Goal: Browse casually: Explore the website without a specific task or goal

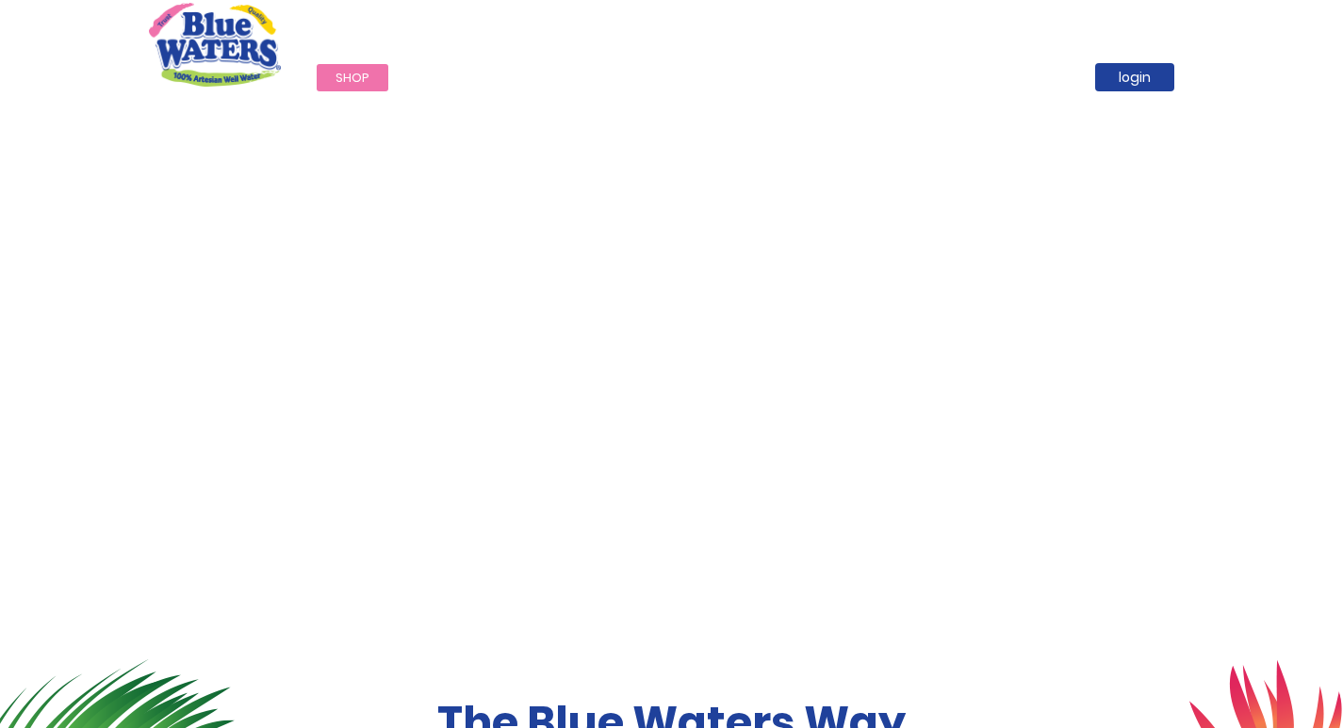
click at [335, 72] on span "Shop" at bounding box center [352, 78] width 34 height 18
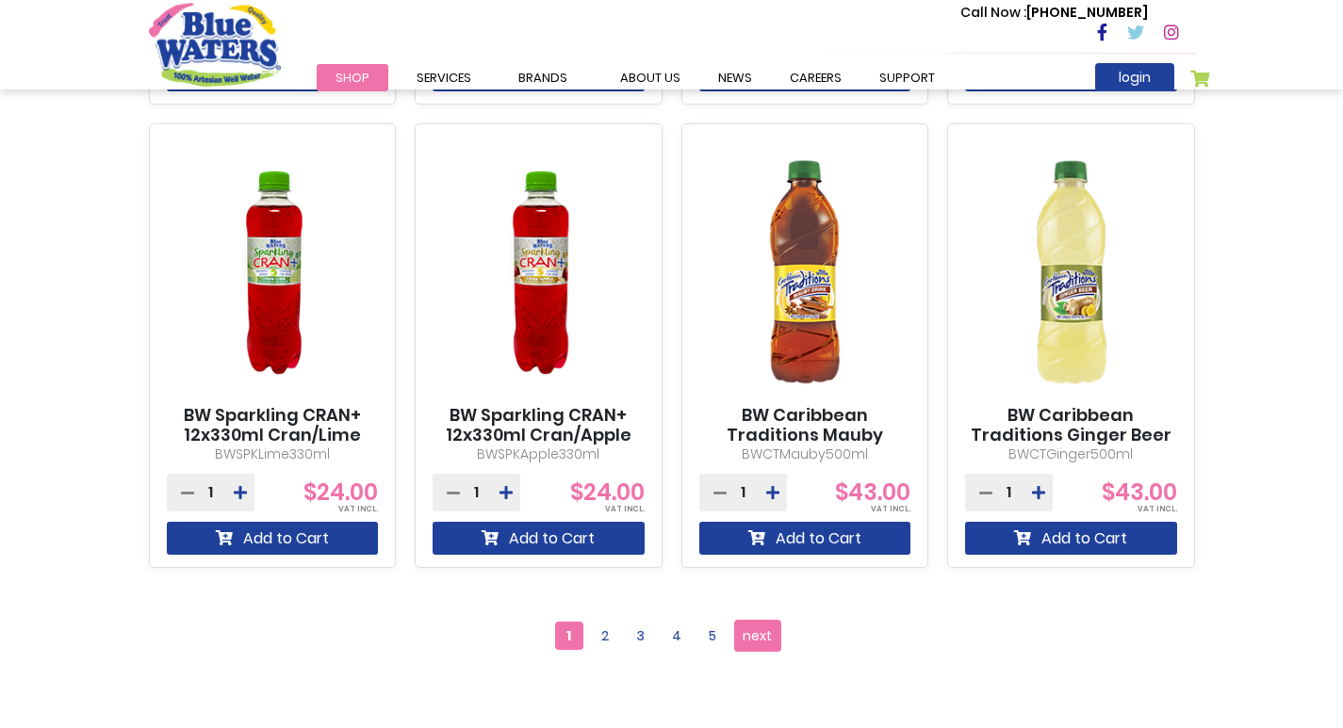
scroll to position [1602, 0]
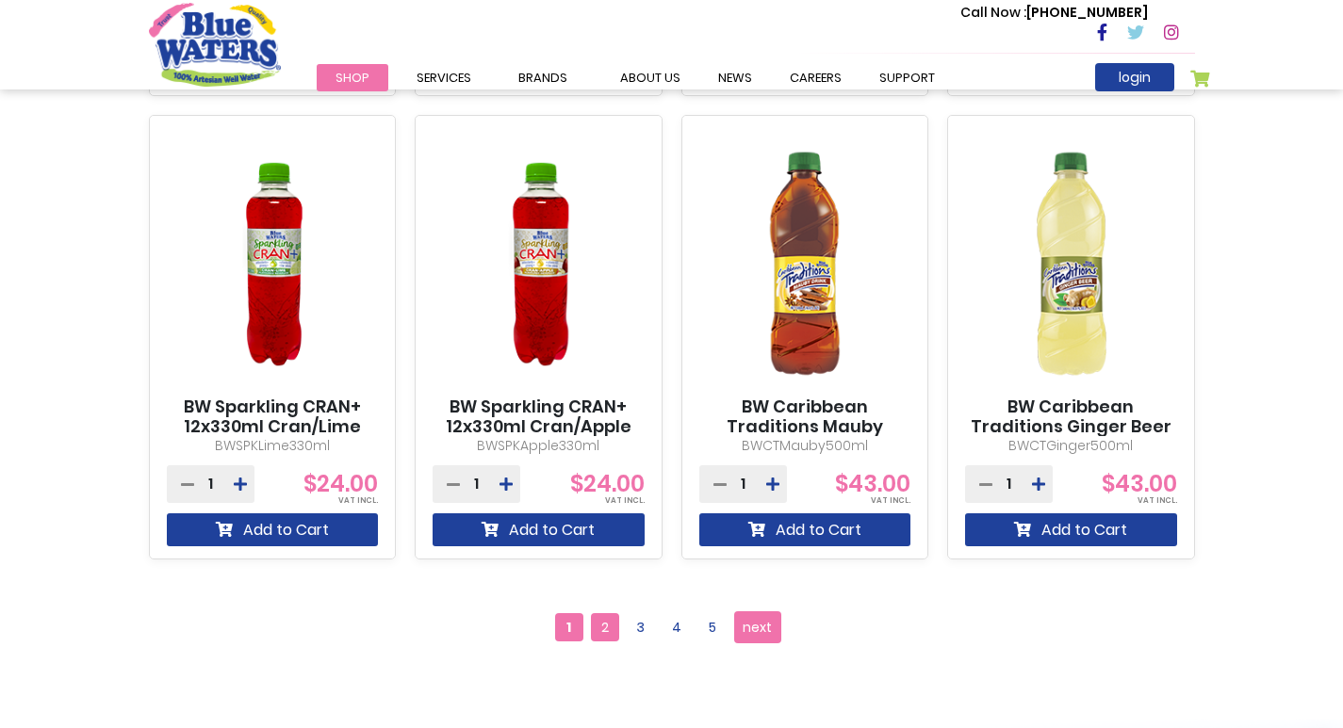
click at [609, 627] on span "2" at bounding box center [605, 627] width 28 height 28
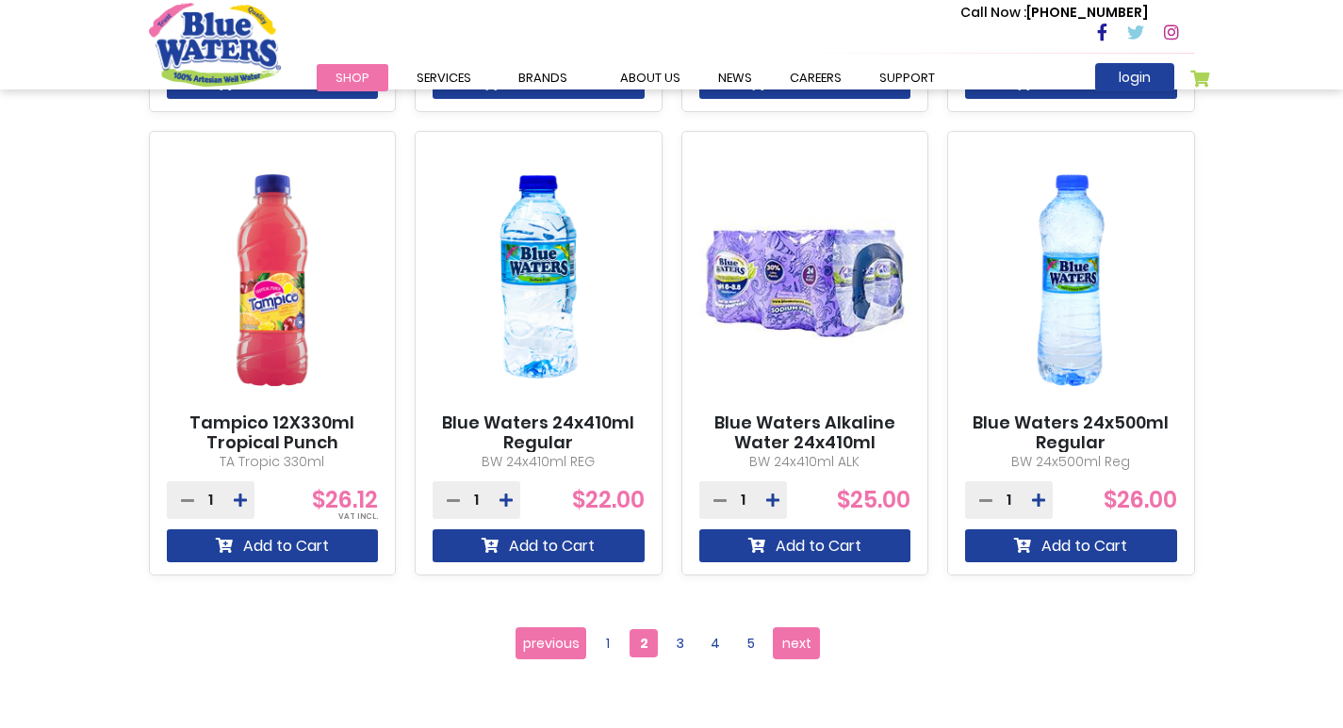
scroll to position [1602, 0]
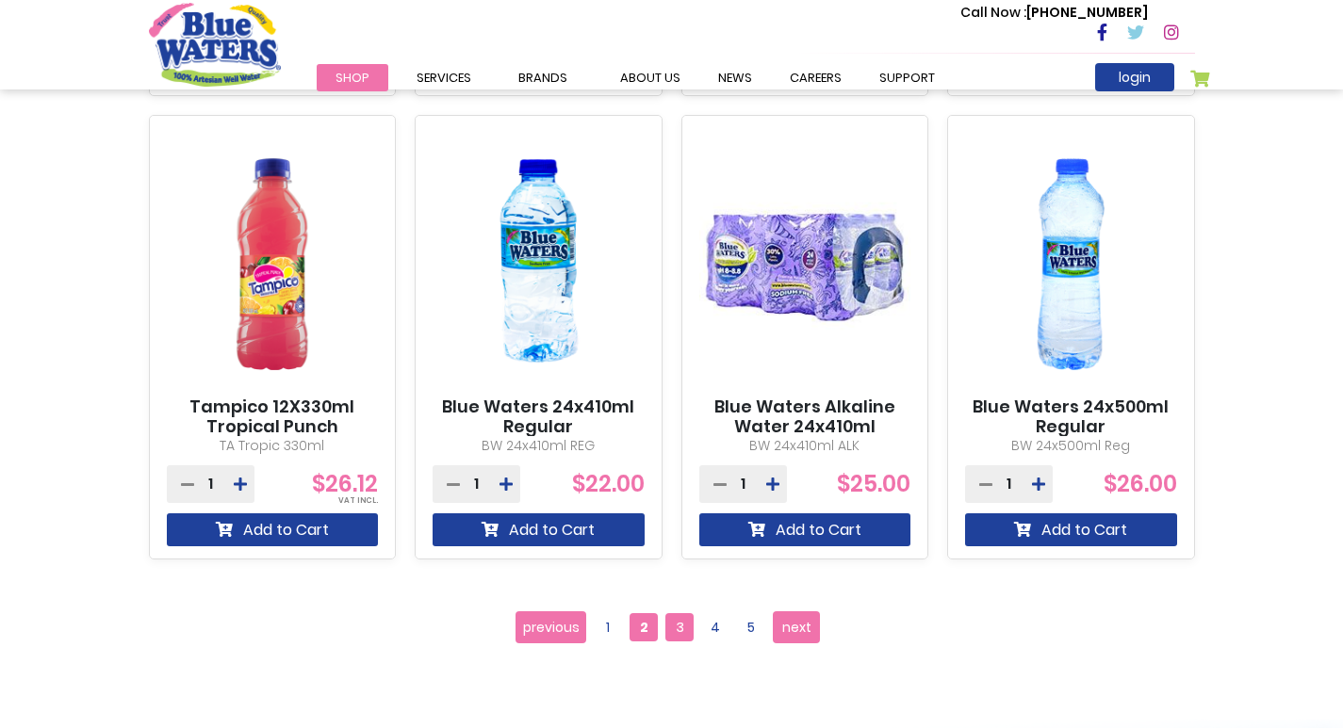
click at [671, 627] on span "3" at bounding box center [679, 627] width 28 height 28
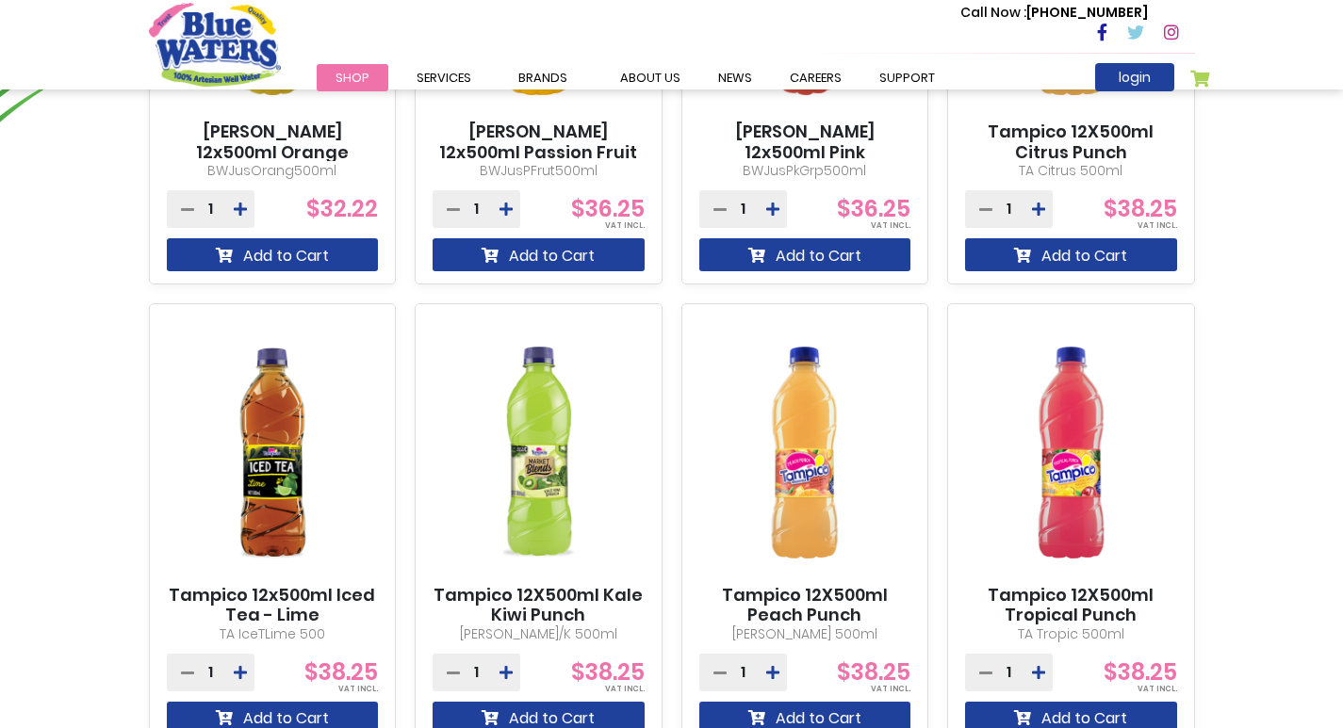
scroll to position [1790, 0]
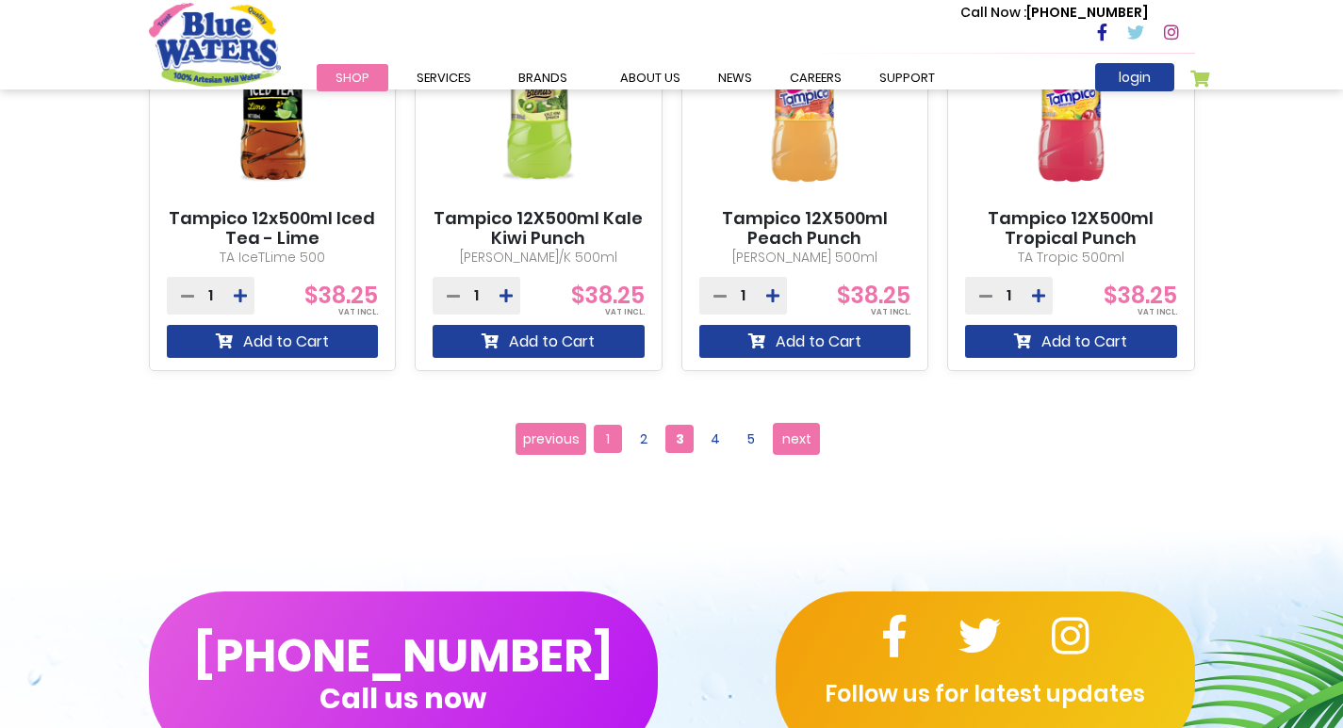
click at [601, 447] on span "1" at bounding box center [608, 439] width 28 height 28
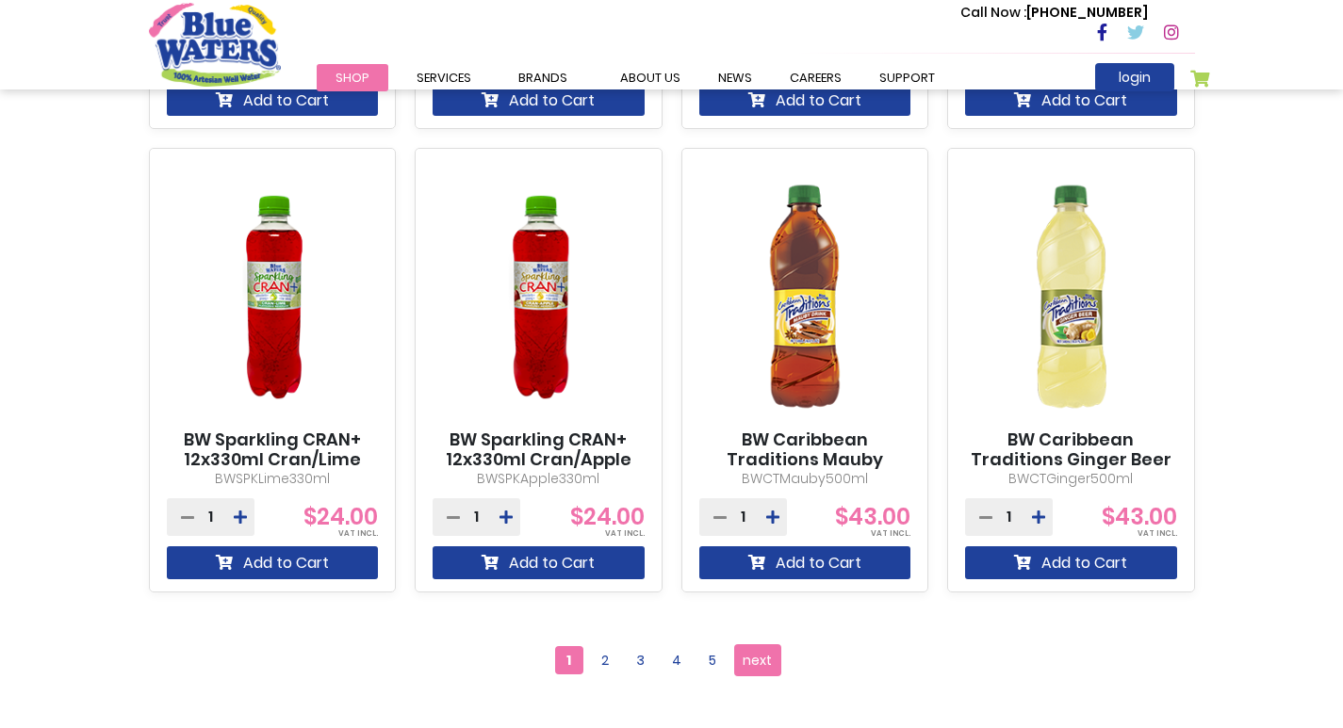
scroll to position [1602, 0]
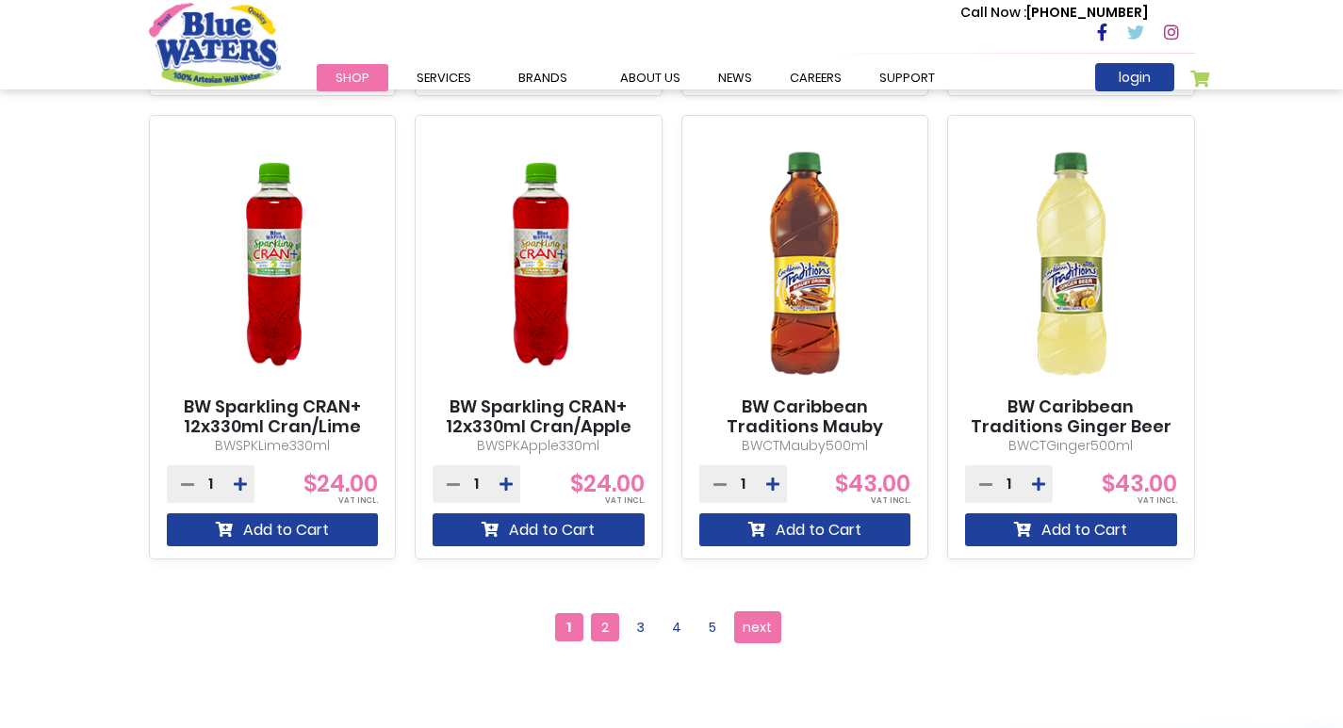
click at [604, 632] on span "2" at bounding box center [605, 627] width 28 height 28
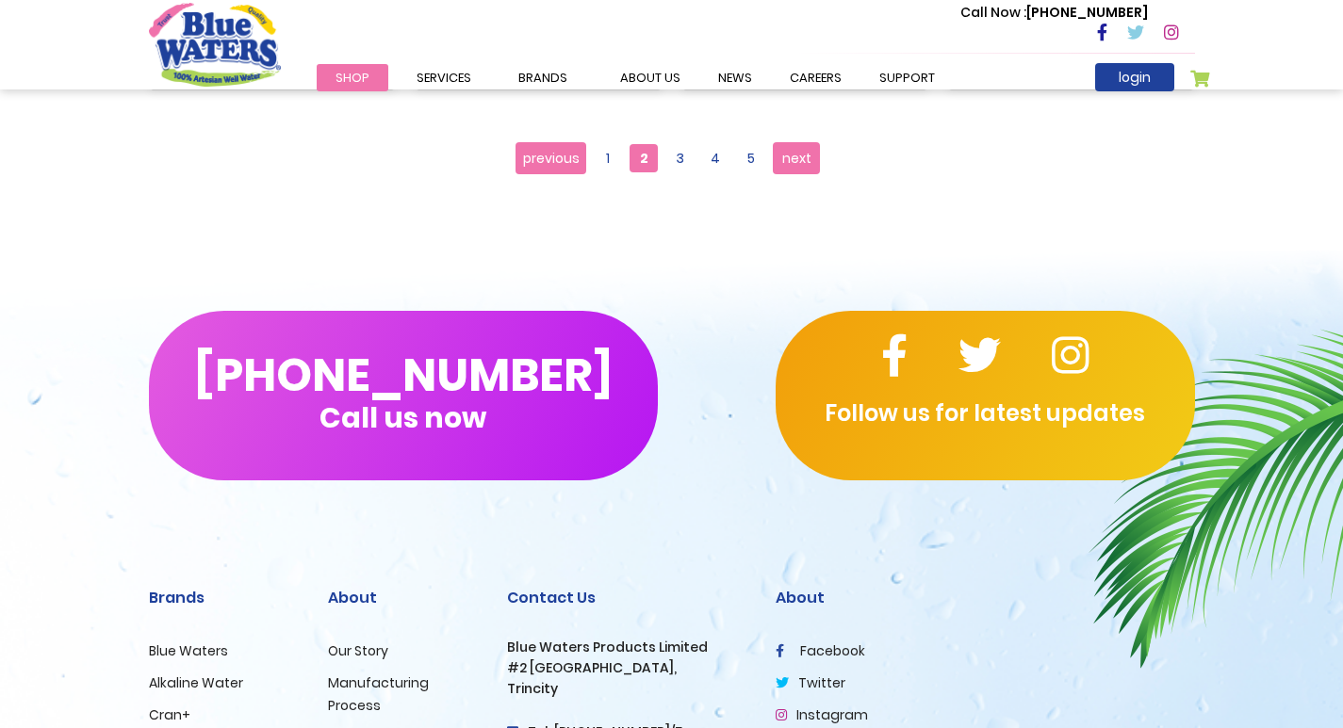
scroll to position [1696, 0]
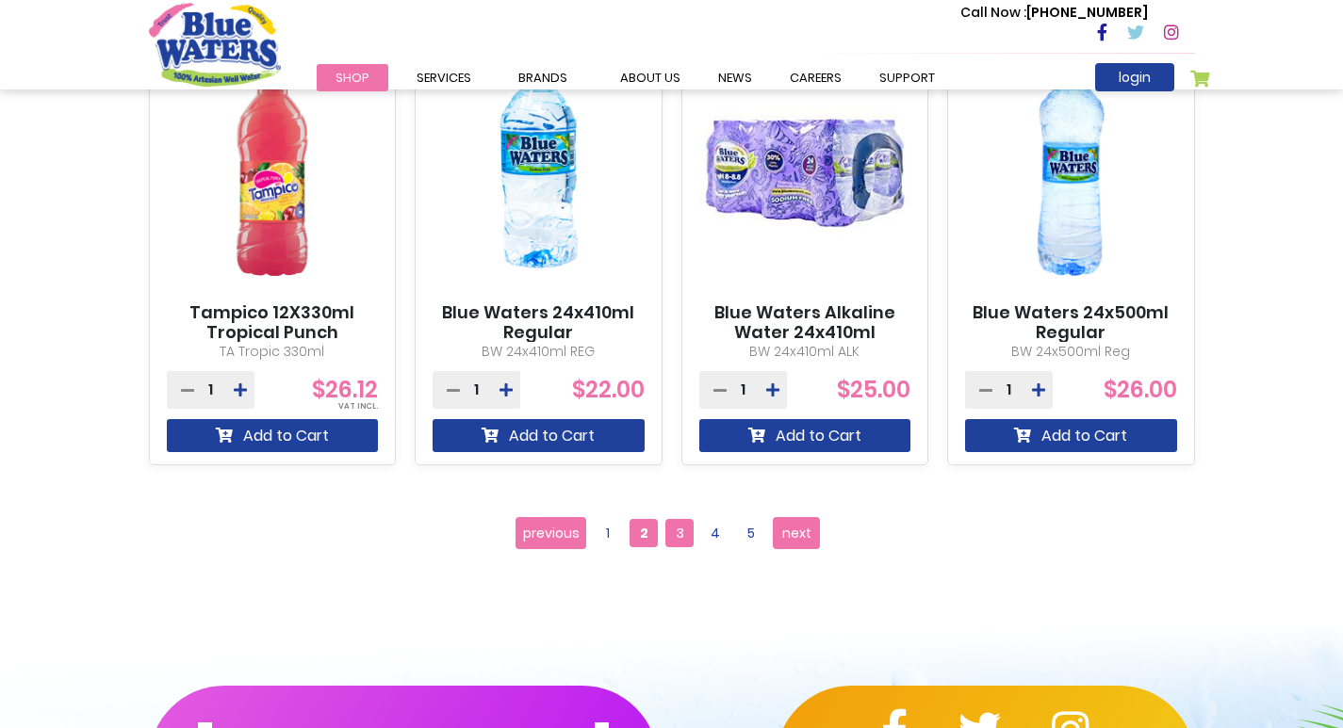
click at [682, 530] on span "3" at bounding box center [679, 533] width 28 height 28
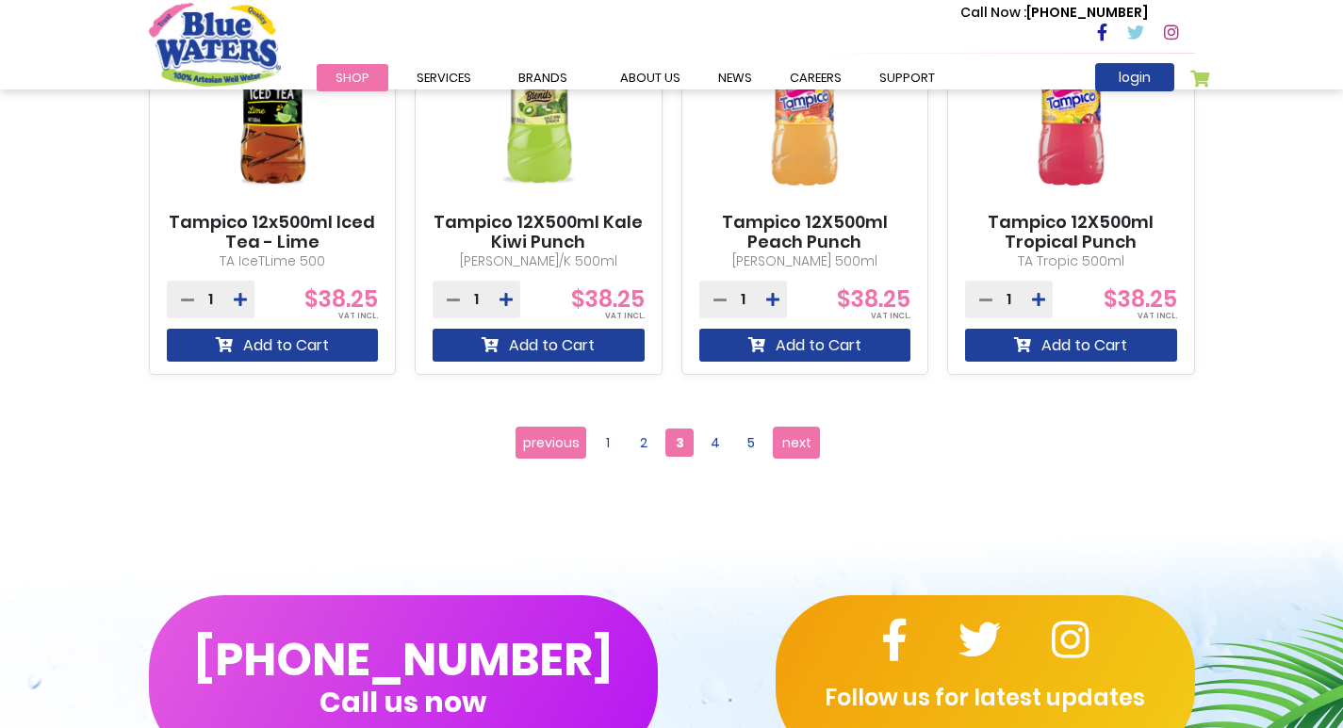
scroll to position [1790, 0]
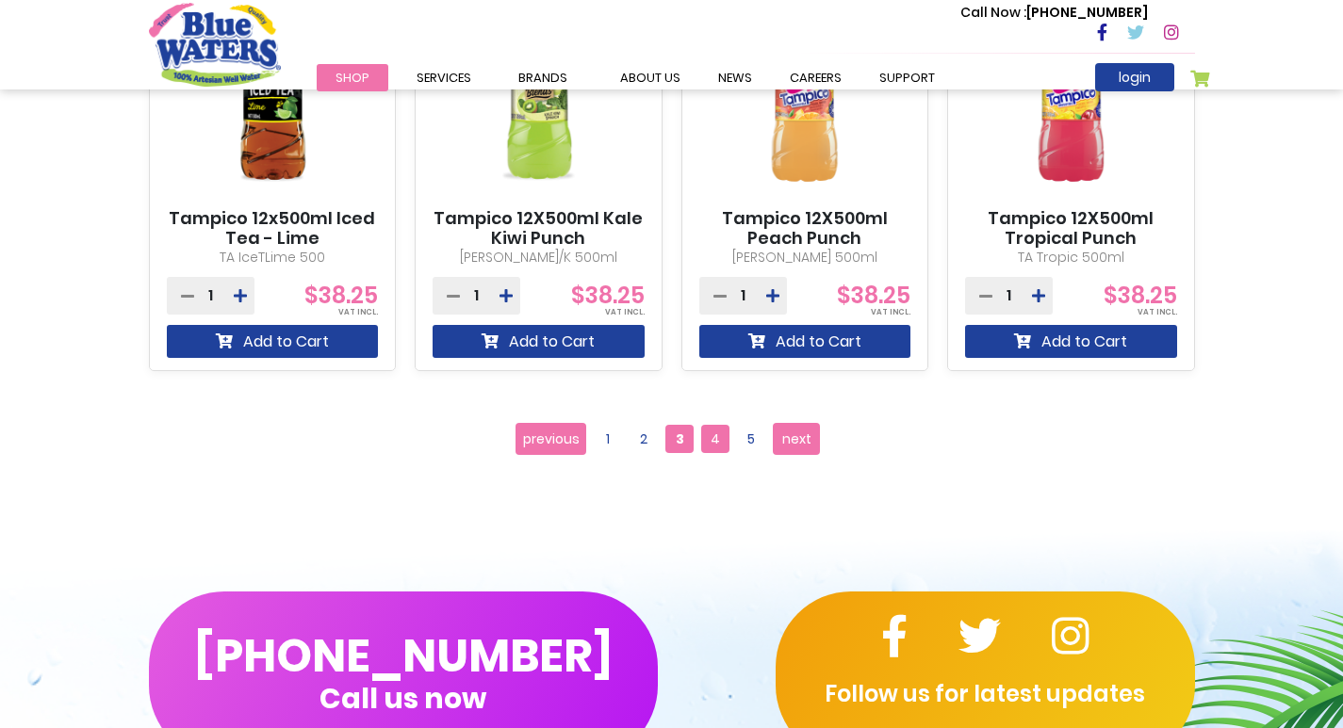
click at [711, 438] on span "4" at bounding box center [715, 439] width 28 height 28
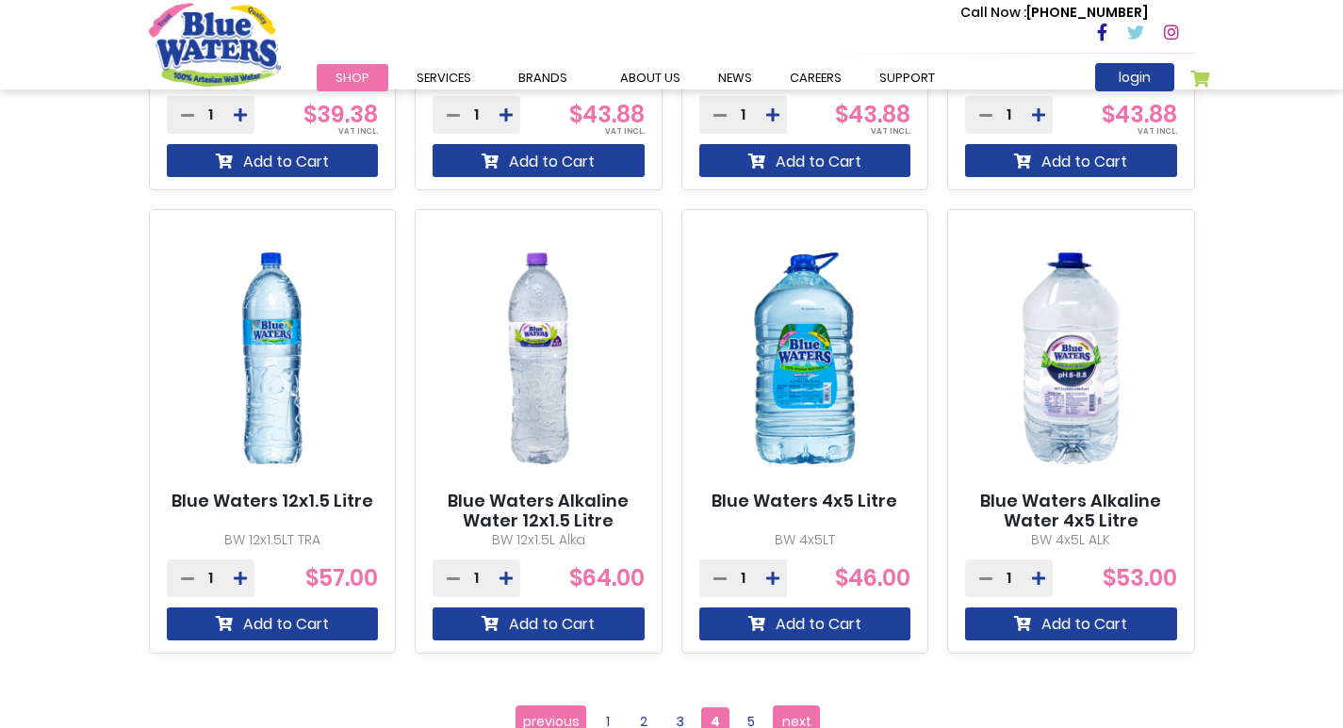
scroll to position [1602, 0]
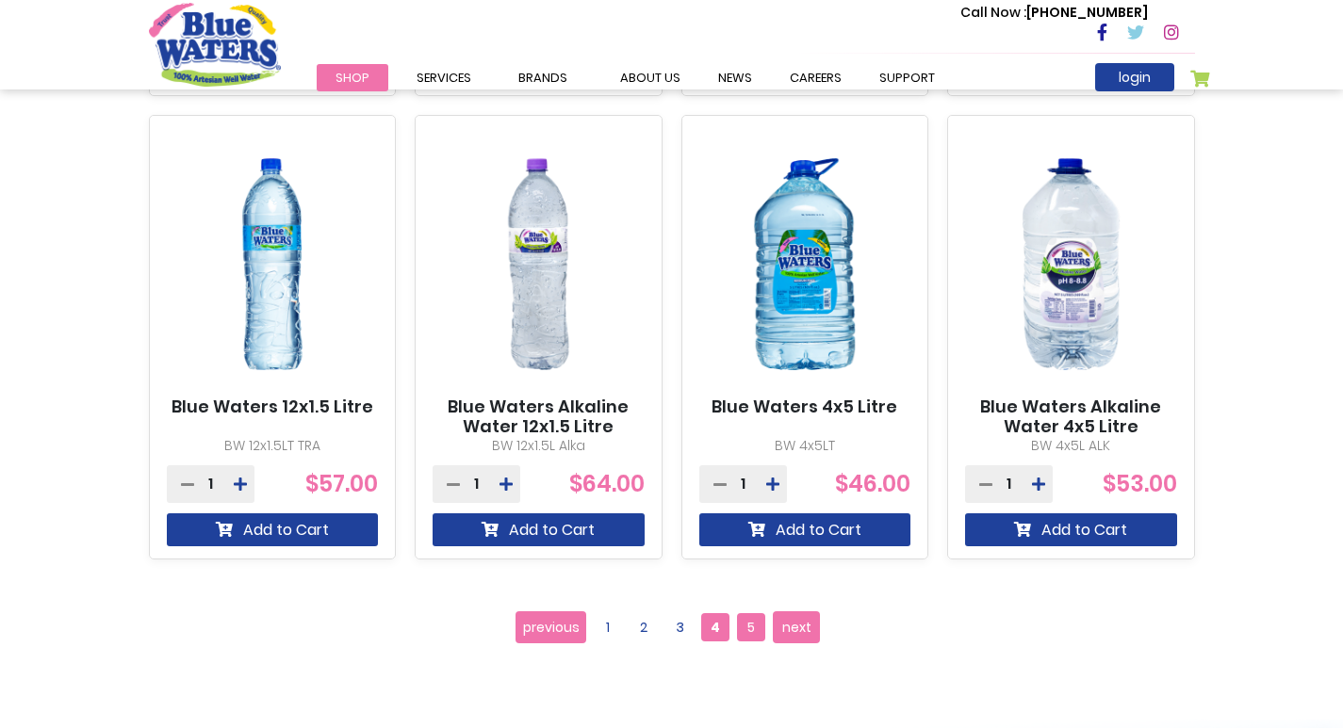
click at [758, 630] on span "5" at bounding box center [751, 627] width 28 height 28
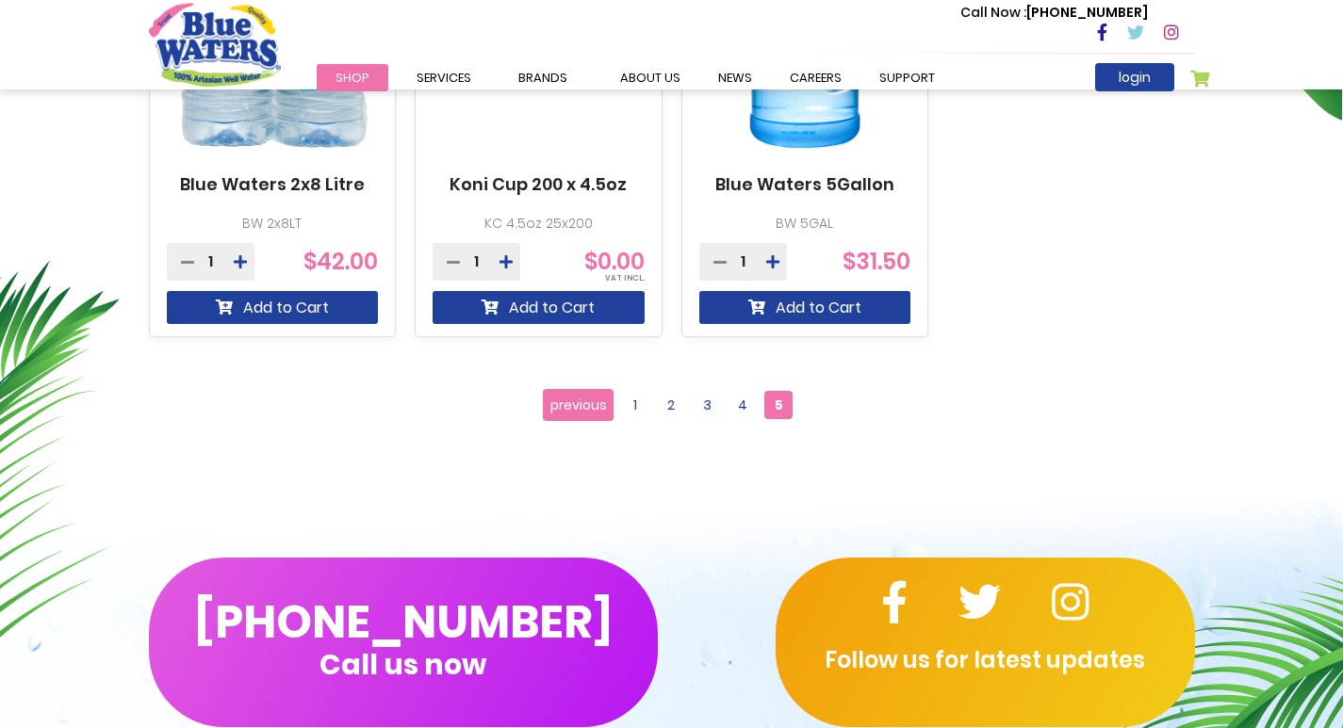
scroll to position [1036, 0]
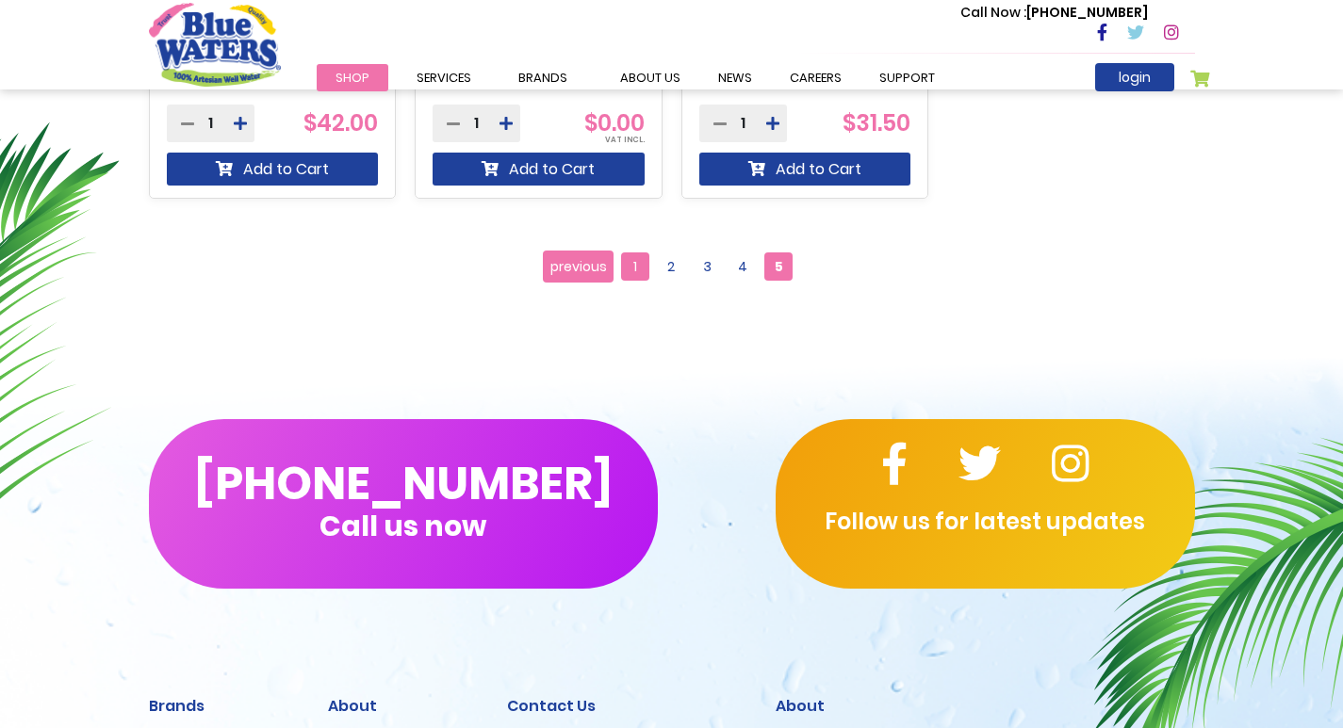
click at [635, 257] on span "1" at bounding box center [635, 267] width 28 height 28
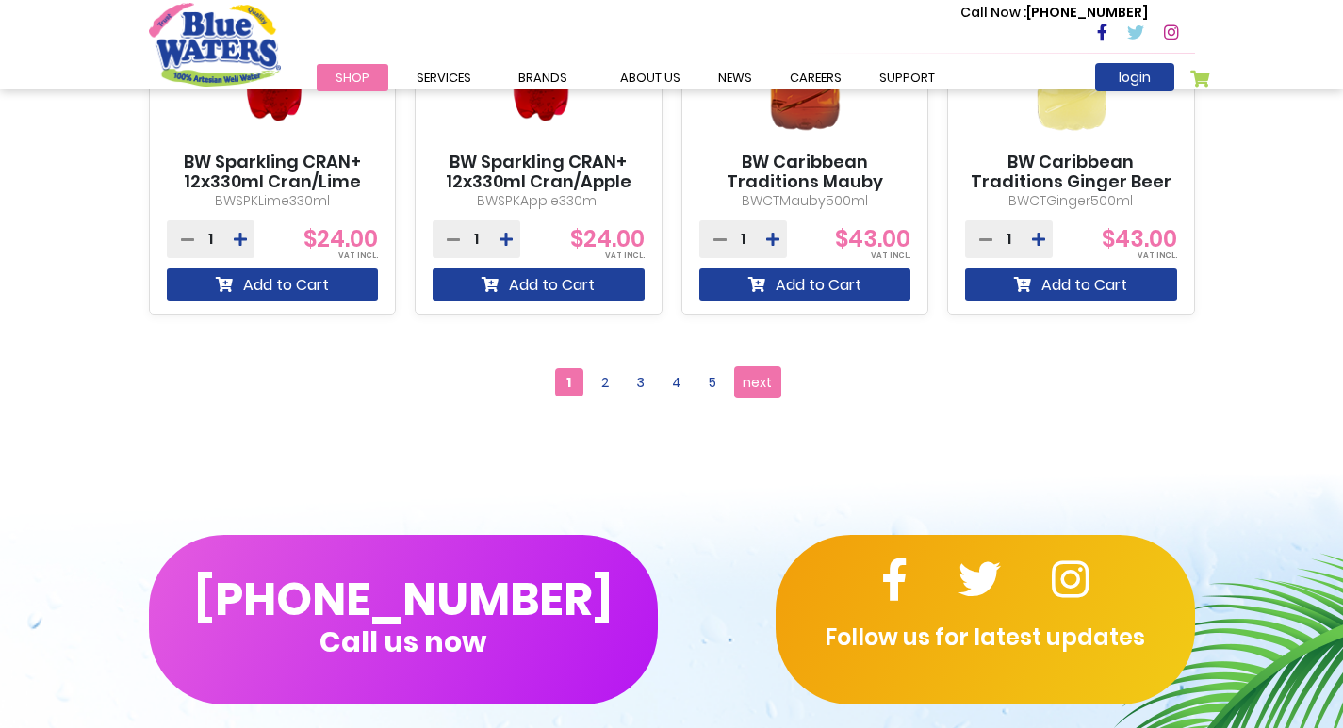
scroll to position [1884, 0]
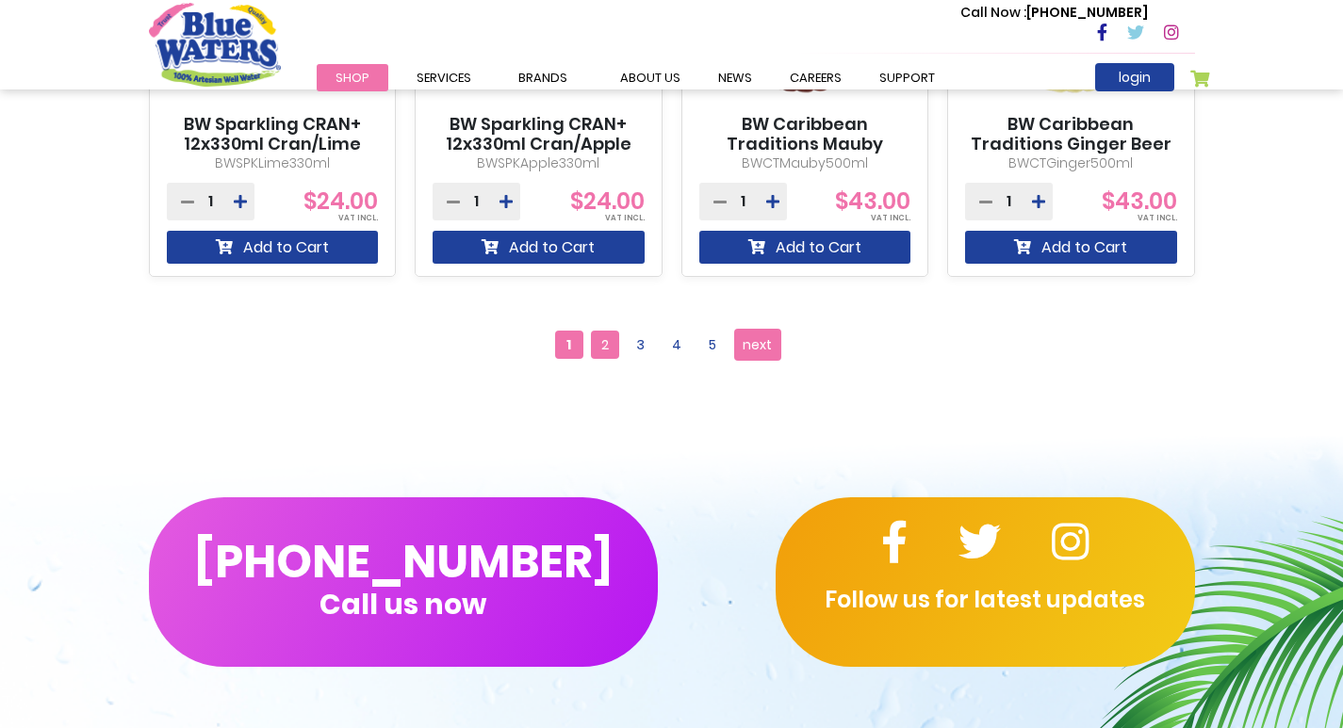
click at [609, 351] on span "2" at bounding box center [605, 345] width 28 height 28
click at [605, 341] on span "2" at bounding box center [605, 345] width 28 height 28
click at [602, 342] on span "2" at bounding box center [605, 345] width 28 height 28
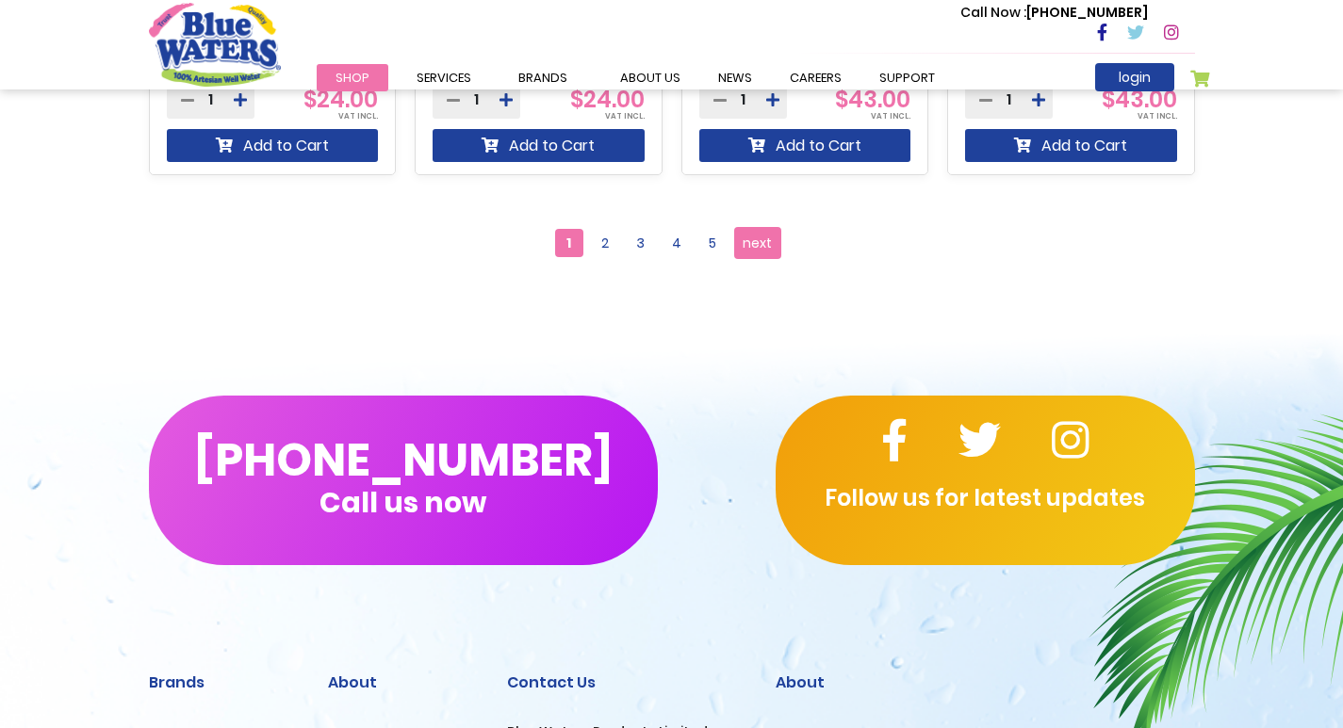
scroll to position [2167, 0]
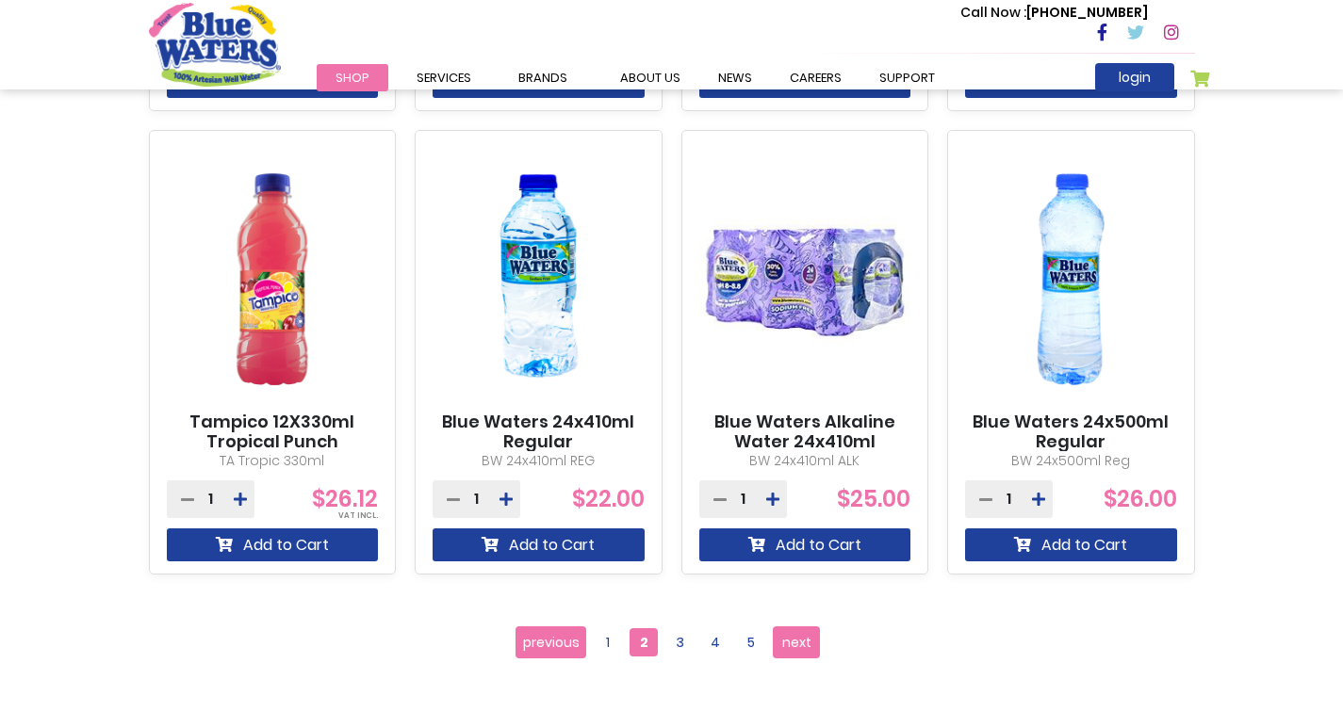
scroll to position [1790, 0]
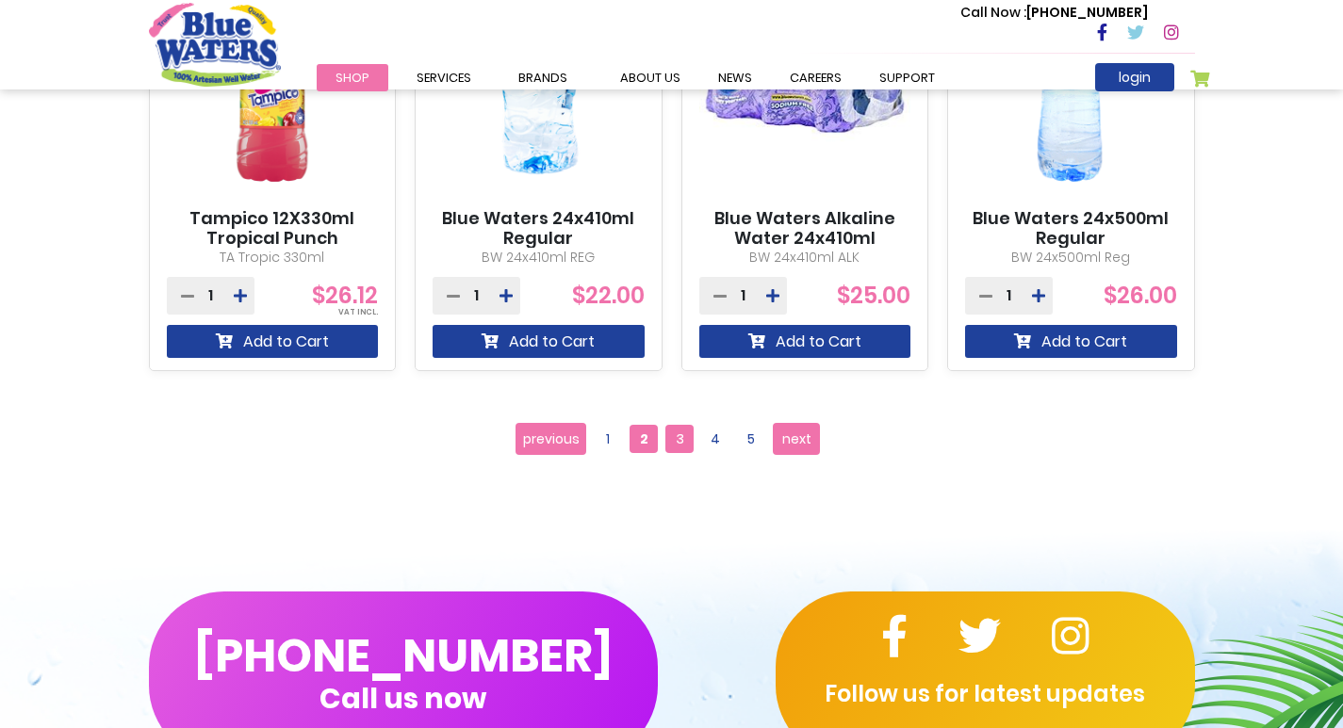
click at [683, 447] on span "3" at bounding box center [679, 439] width 28 height 28
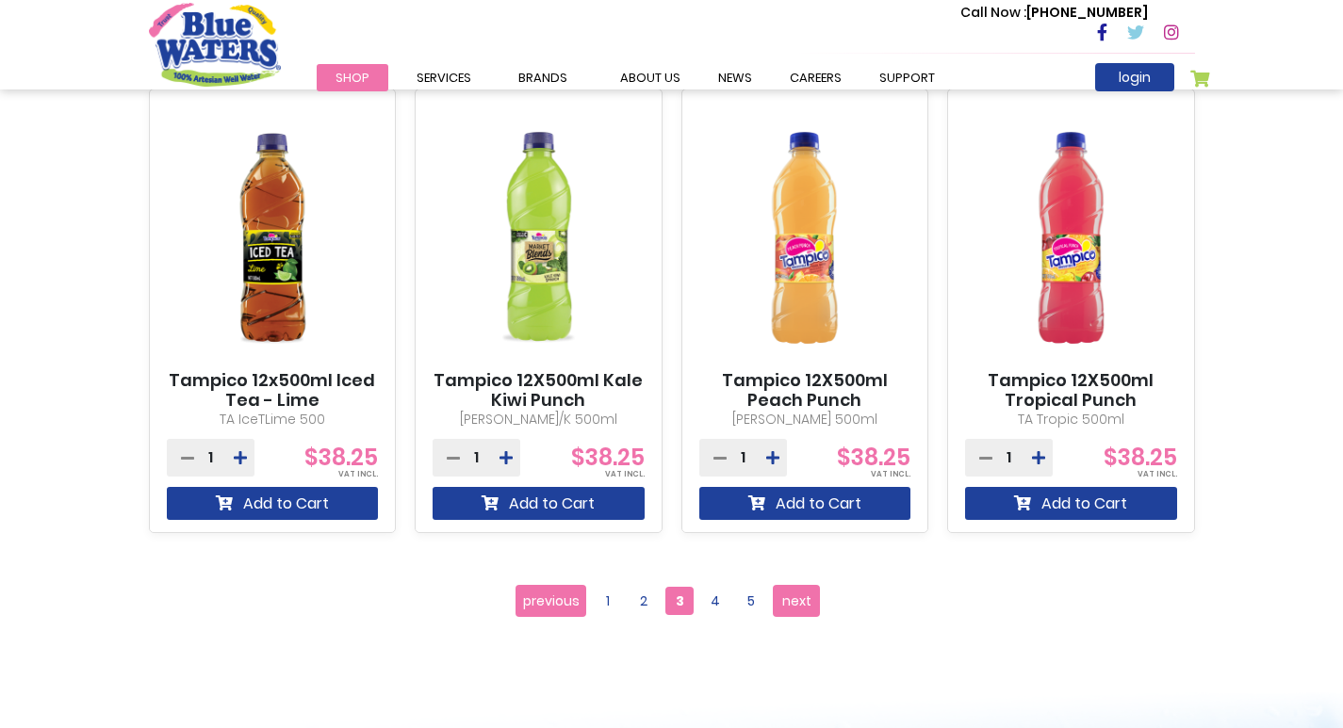
scroll to position [1602, 0]
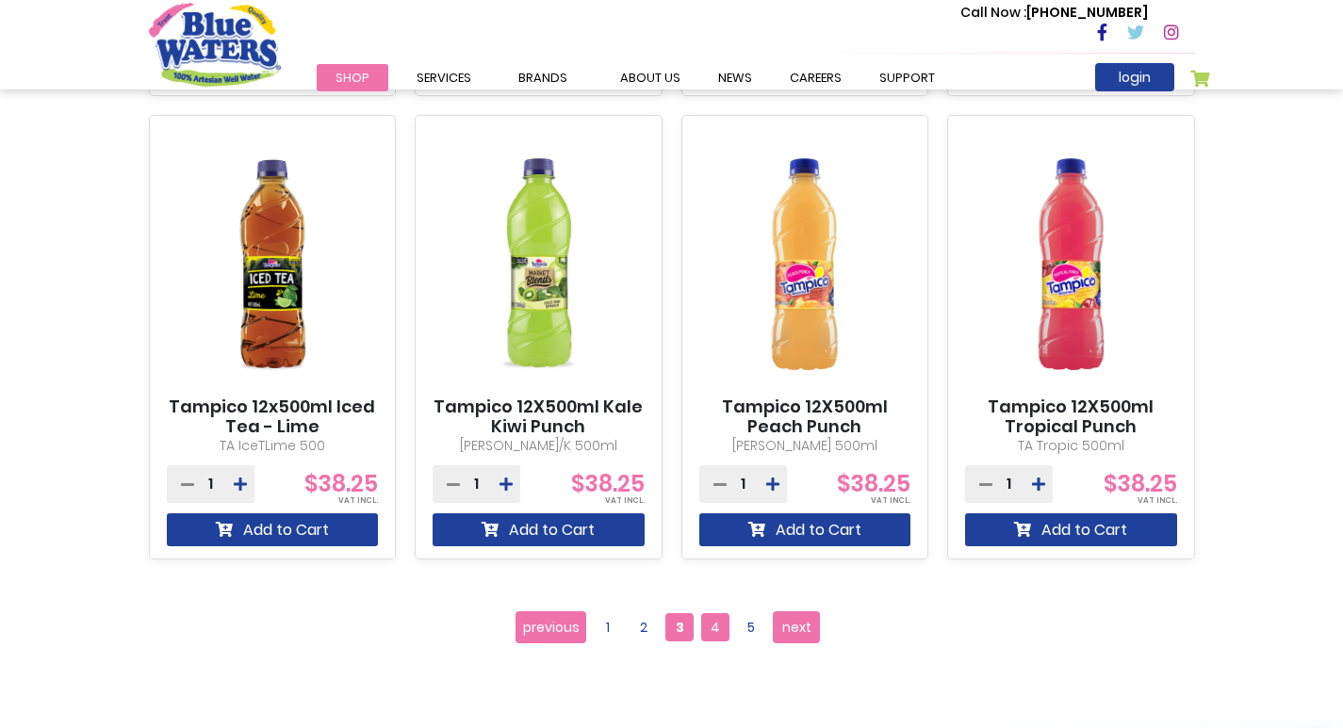
click at [710, 622] on span "4" at bounding box center [715, 627] width 28 height 28
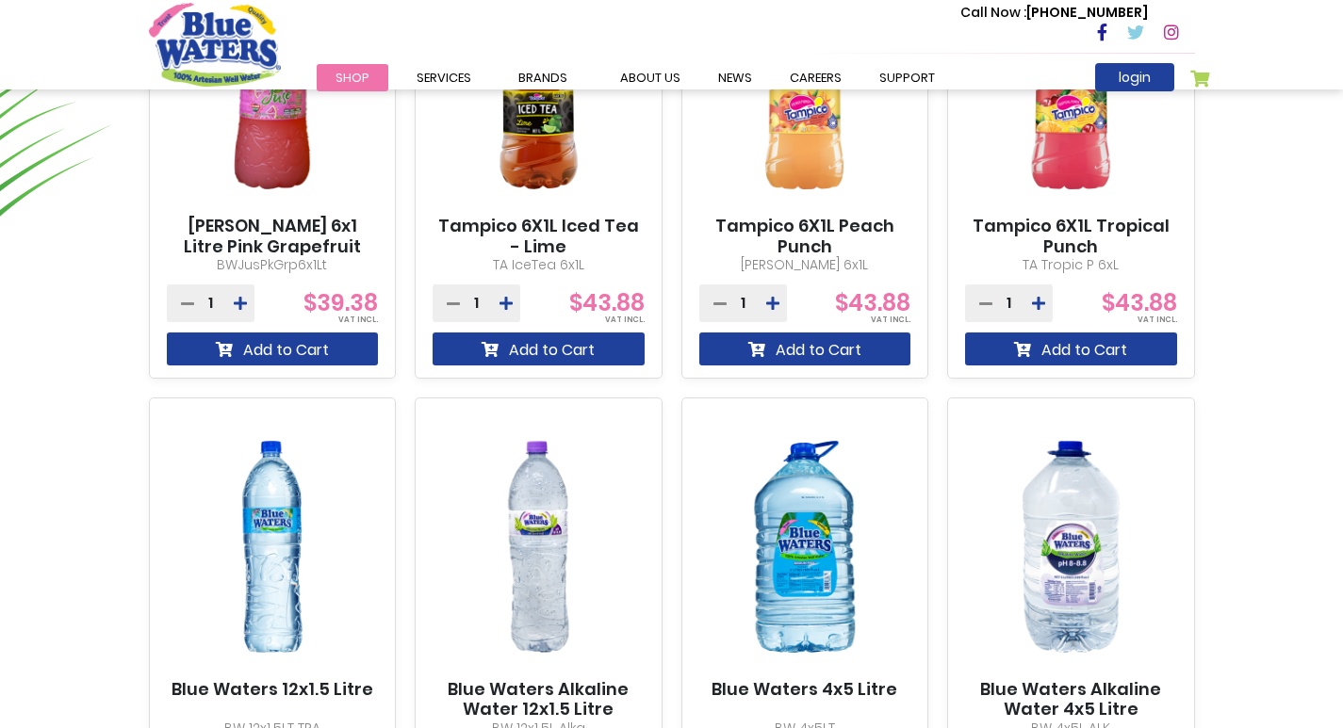
scroll to position [1602, 0]
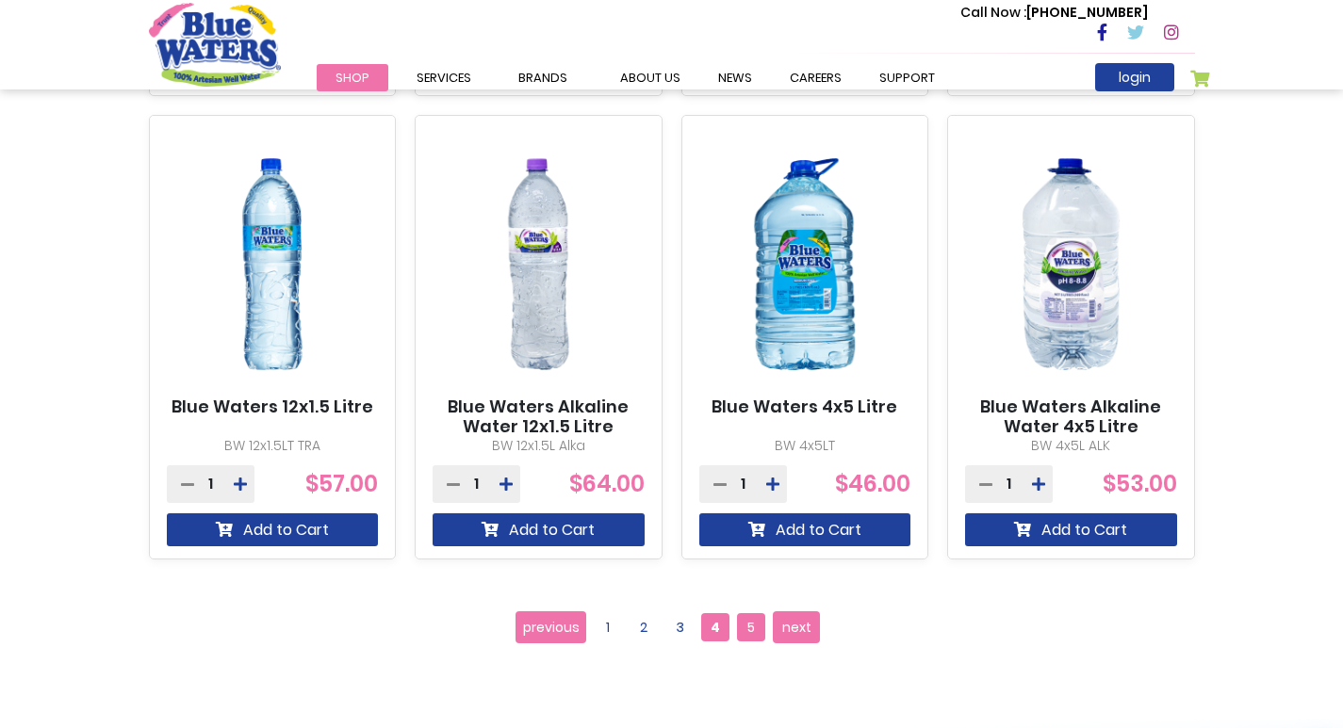
click at [754, 636] on span "5" at bounding box center [751, 627] width 28 height 28
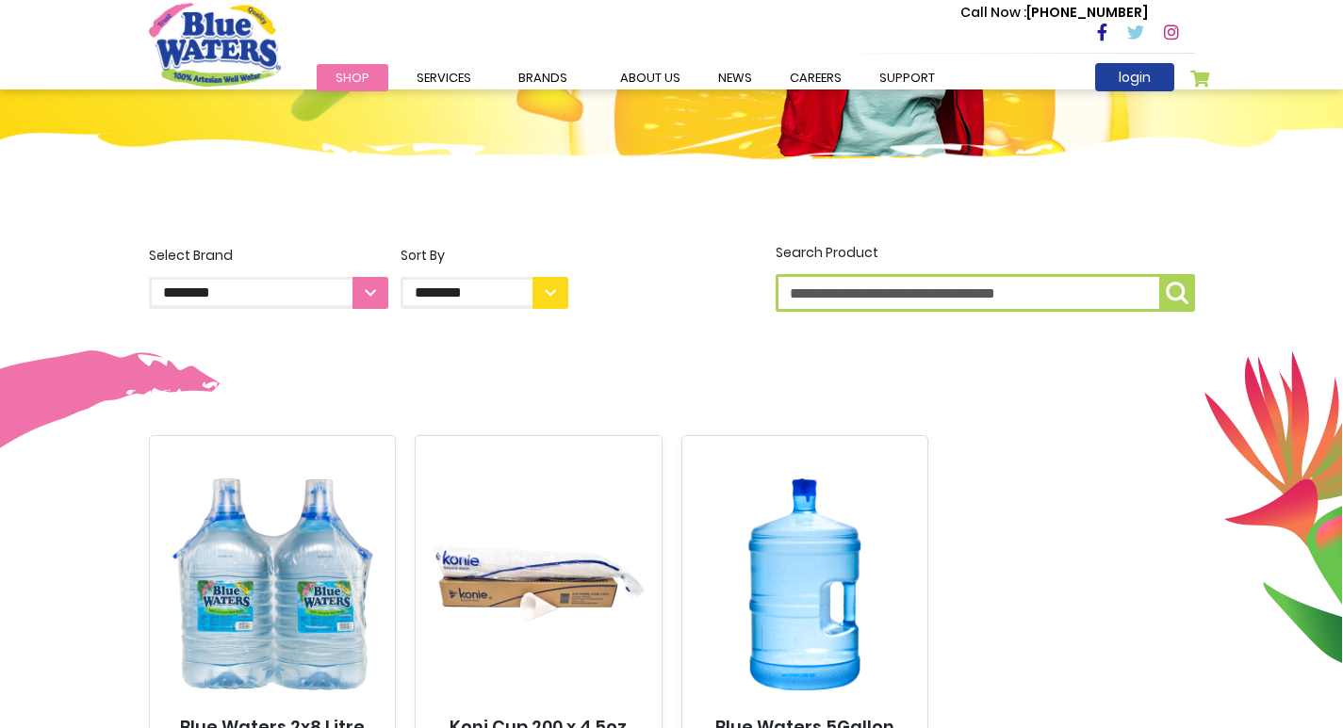
scroll to position [660, 0]
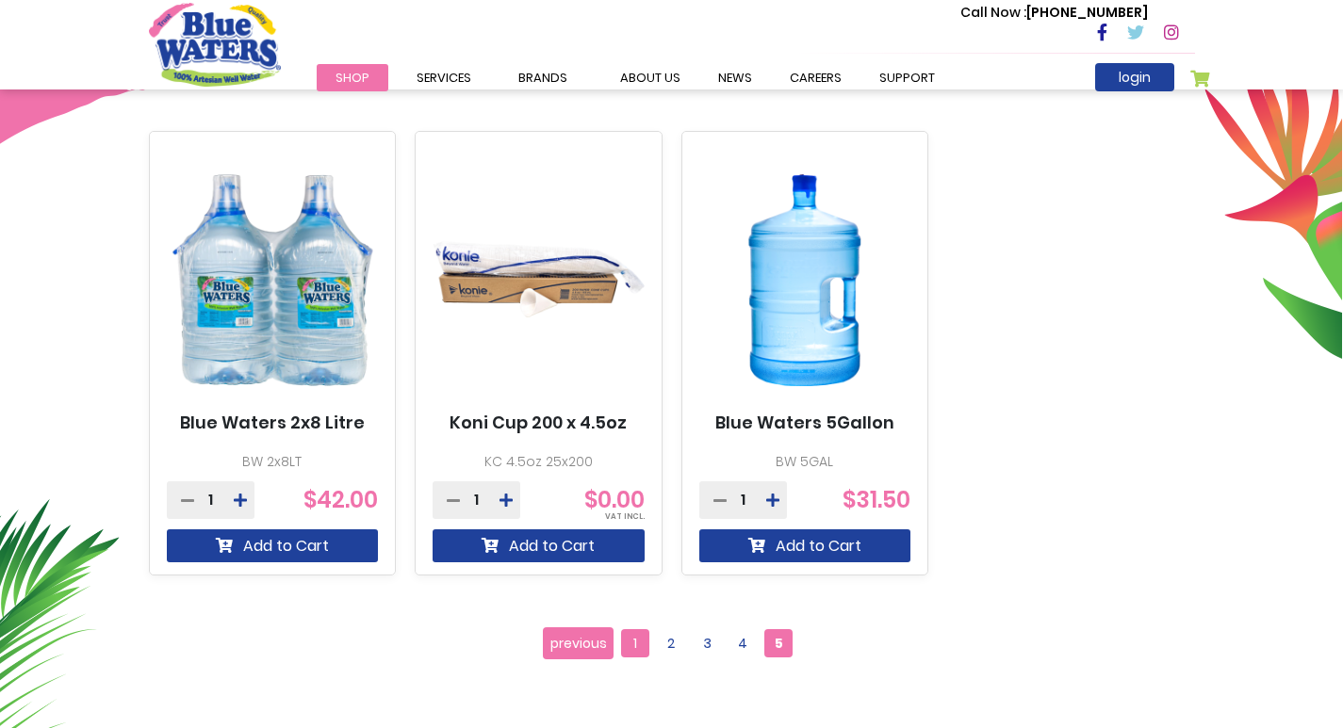
click at [627, 645] on span "1" at bounding box center [635, 643] width 28 height 28
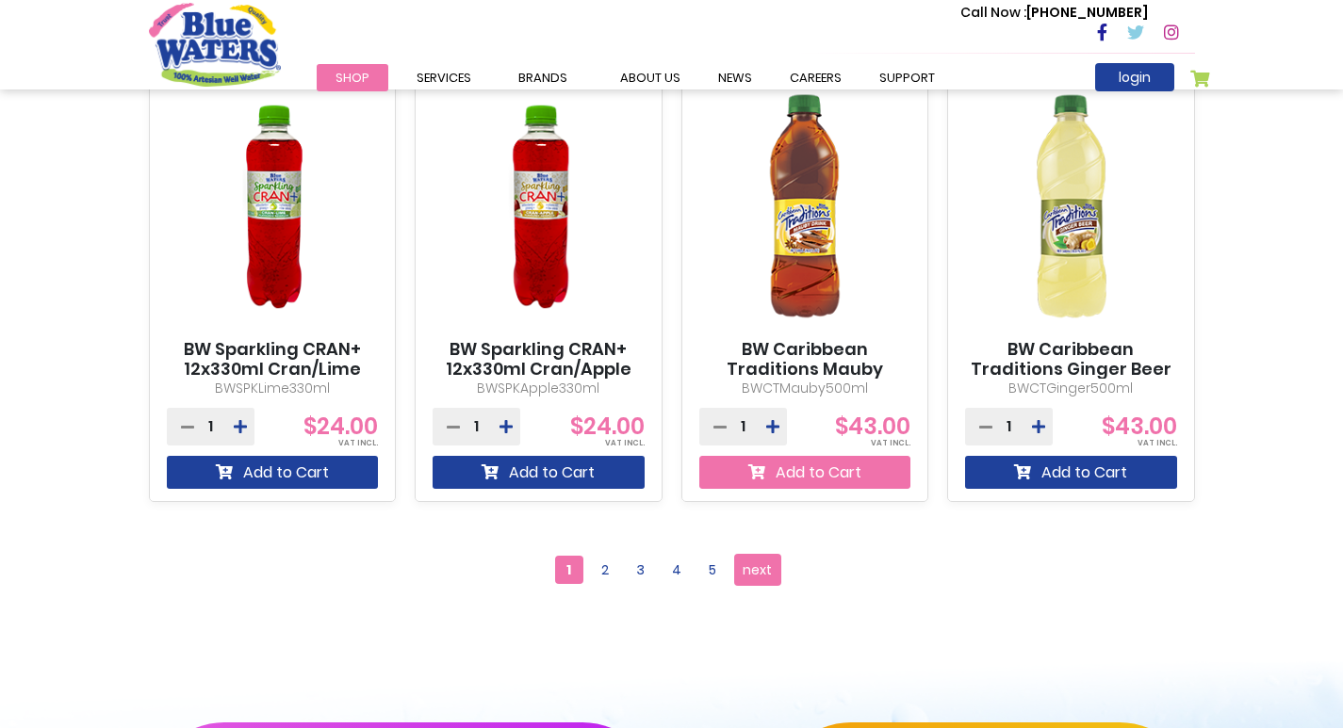
scroll to position [1884, 0]
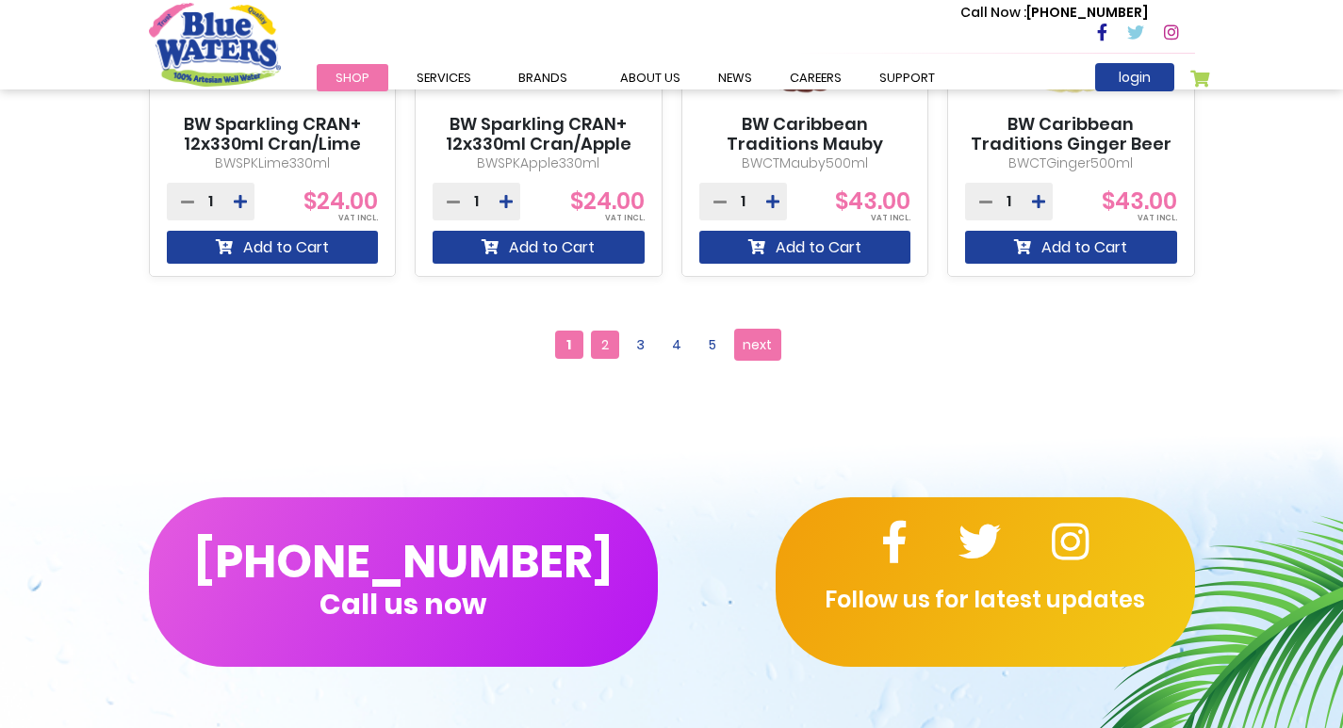
click at [608, 337] on span "2" at bounding box center [605, 345] width 28 height 28
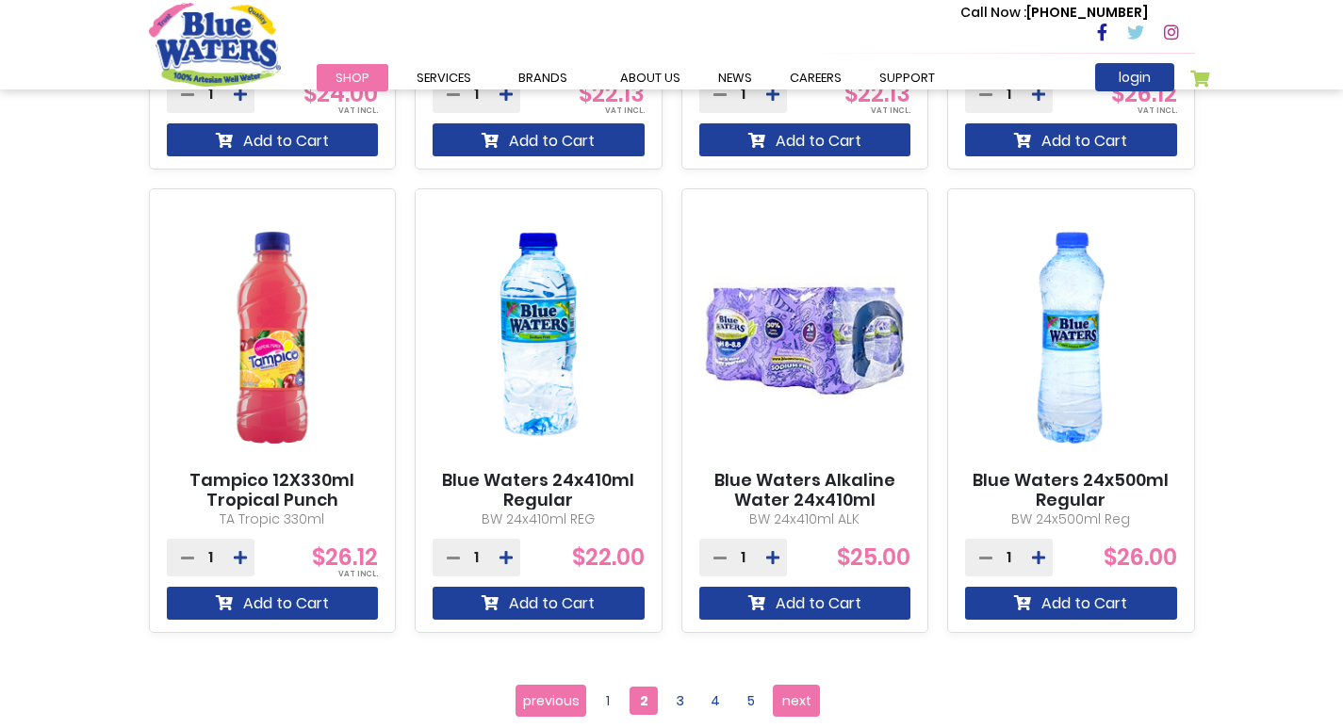
scroll to position [1790, 0]
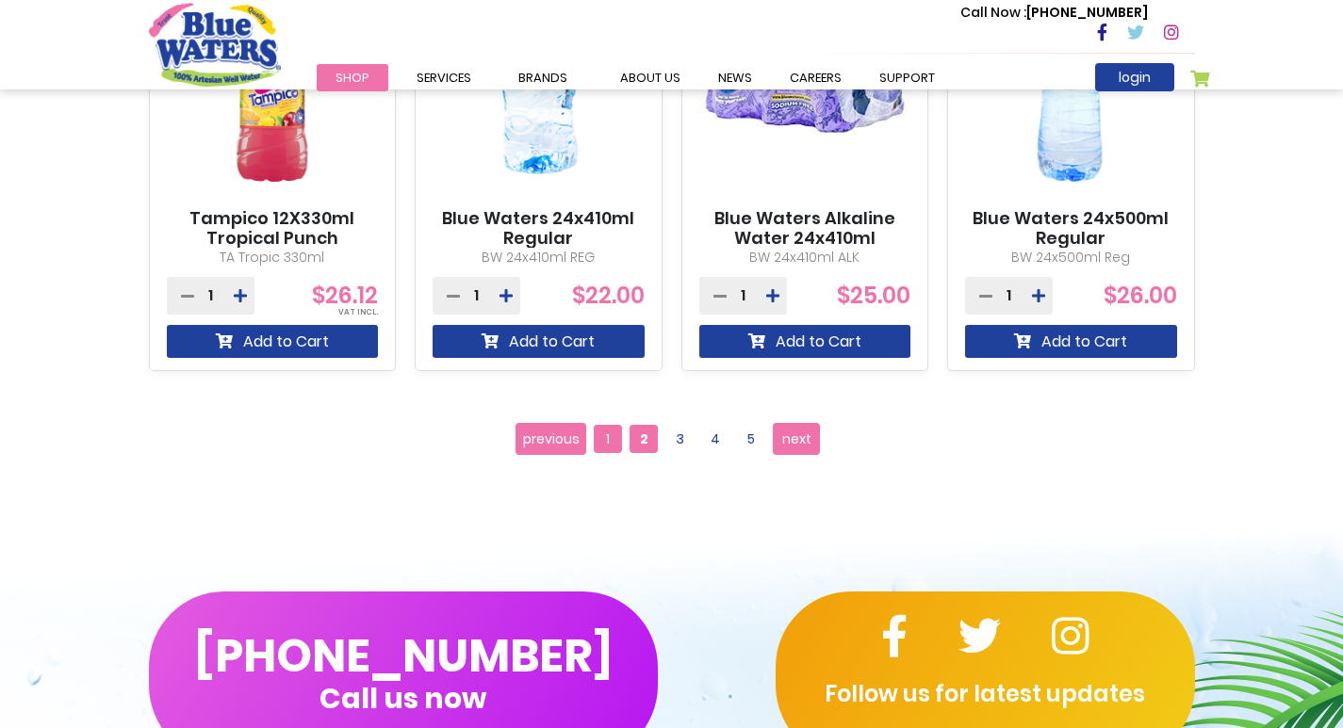
click at [612, 444] on span "1" at bounding box center [608, 439] width 28 height 28
click at [603, 446] on span "1" at bounding box center [608, 439] width 28 height 28
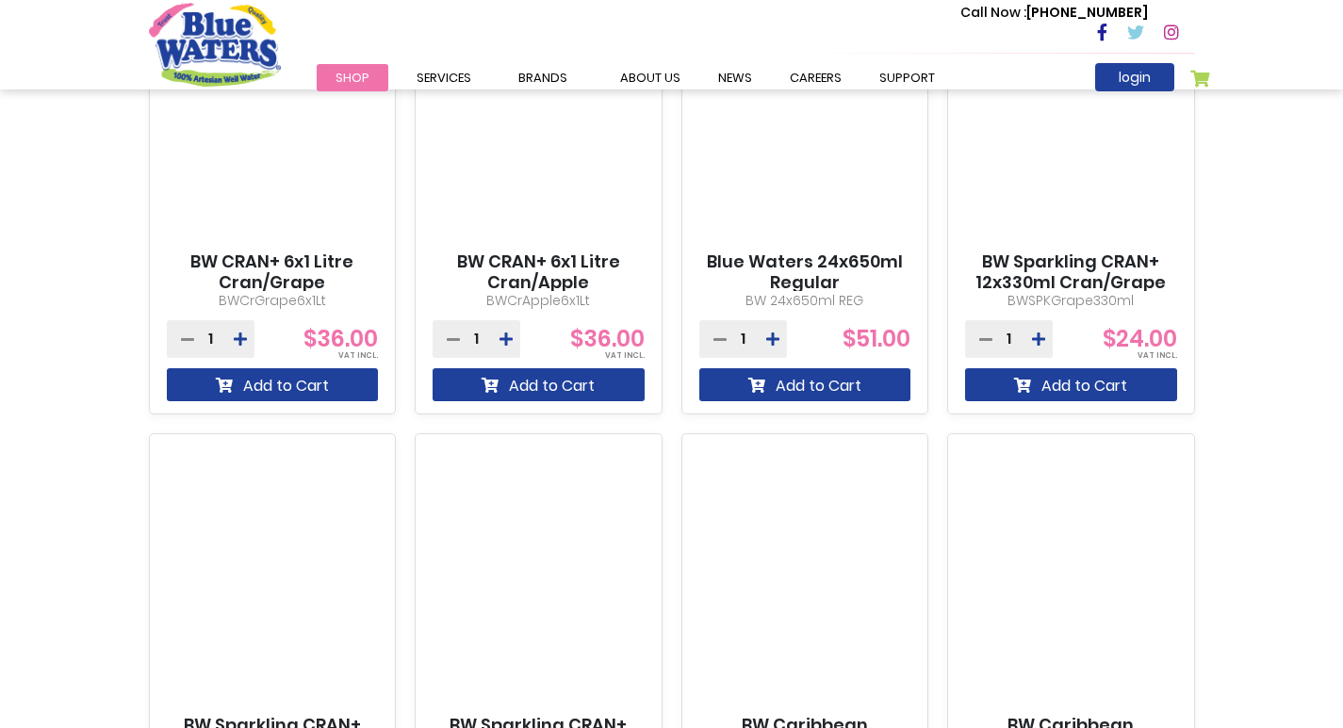
scroll to position [942, 0]
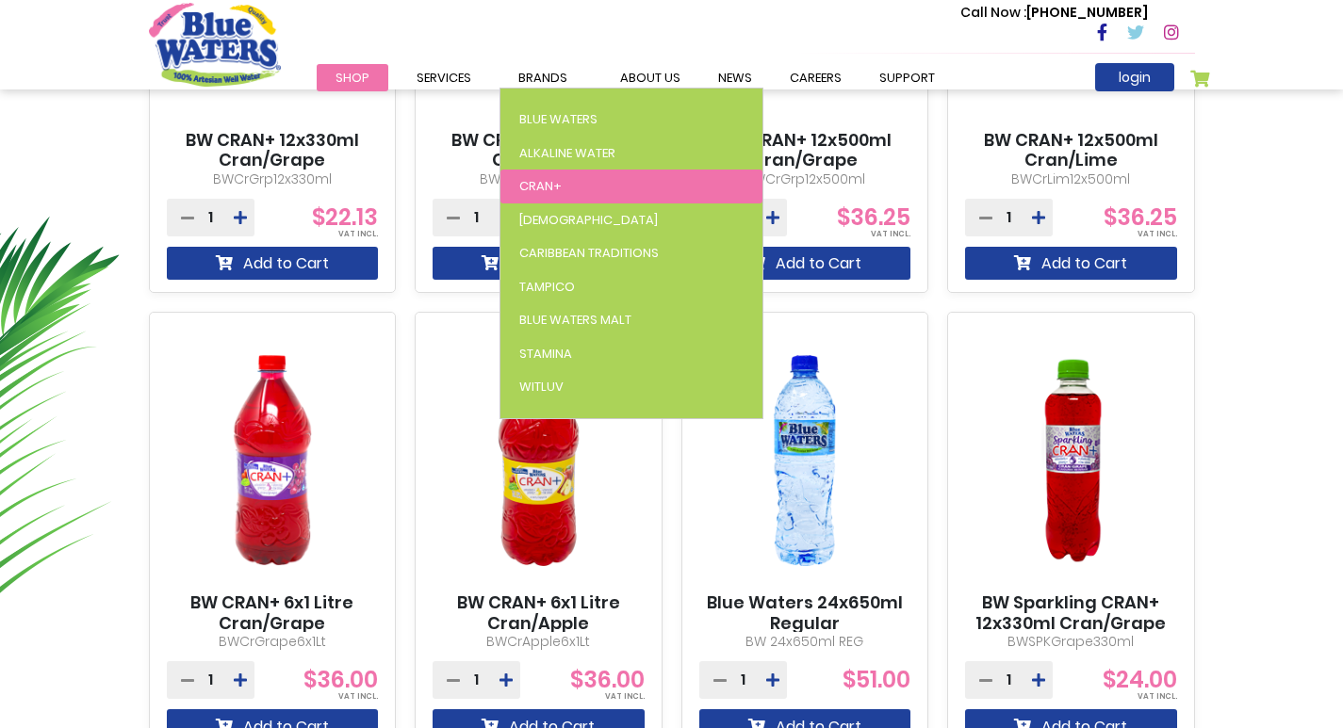
click at [542, 182] on span "Cran+" at bounding box center [540, 186] width 42 height 18
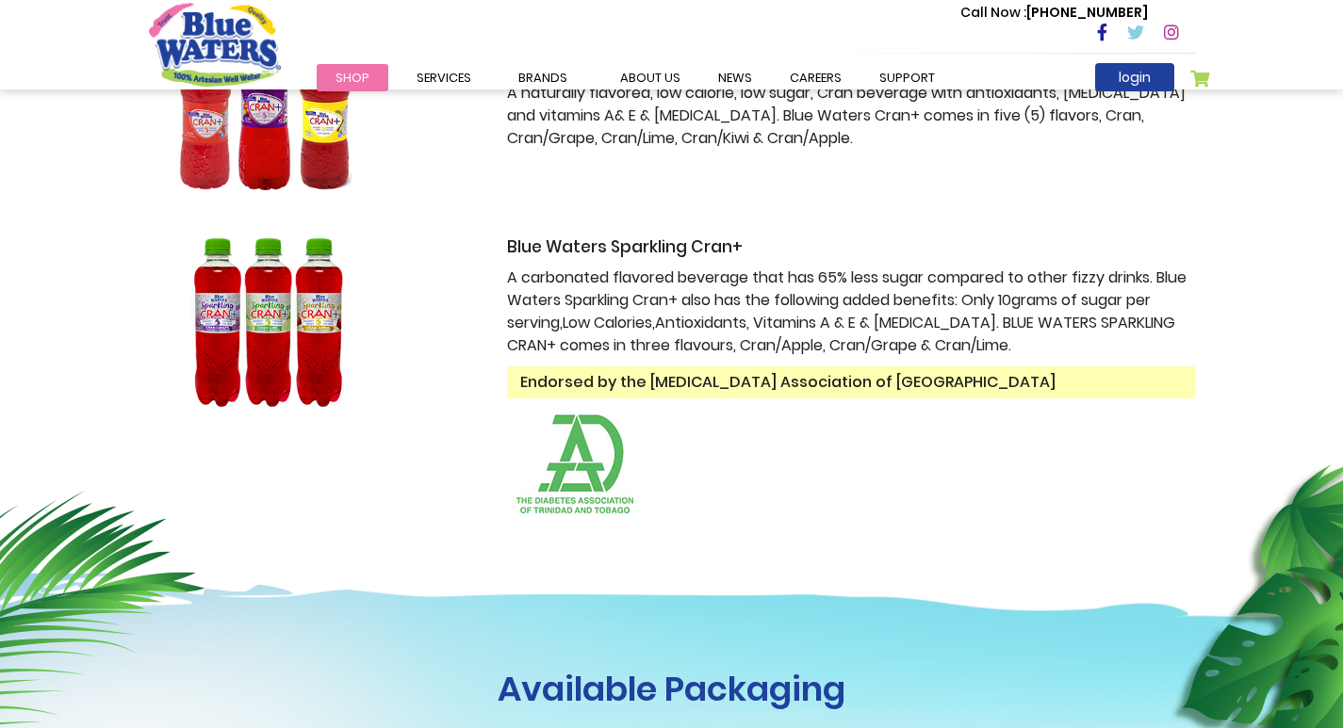
scroll to position [377, 0]
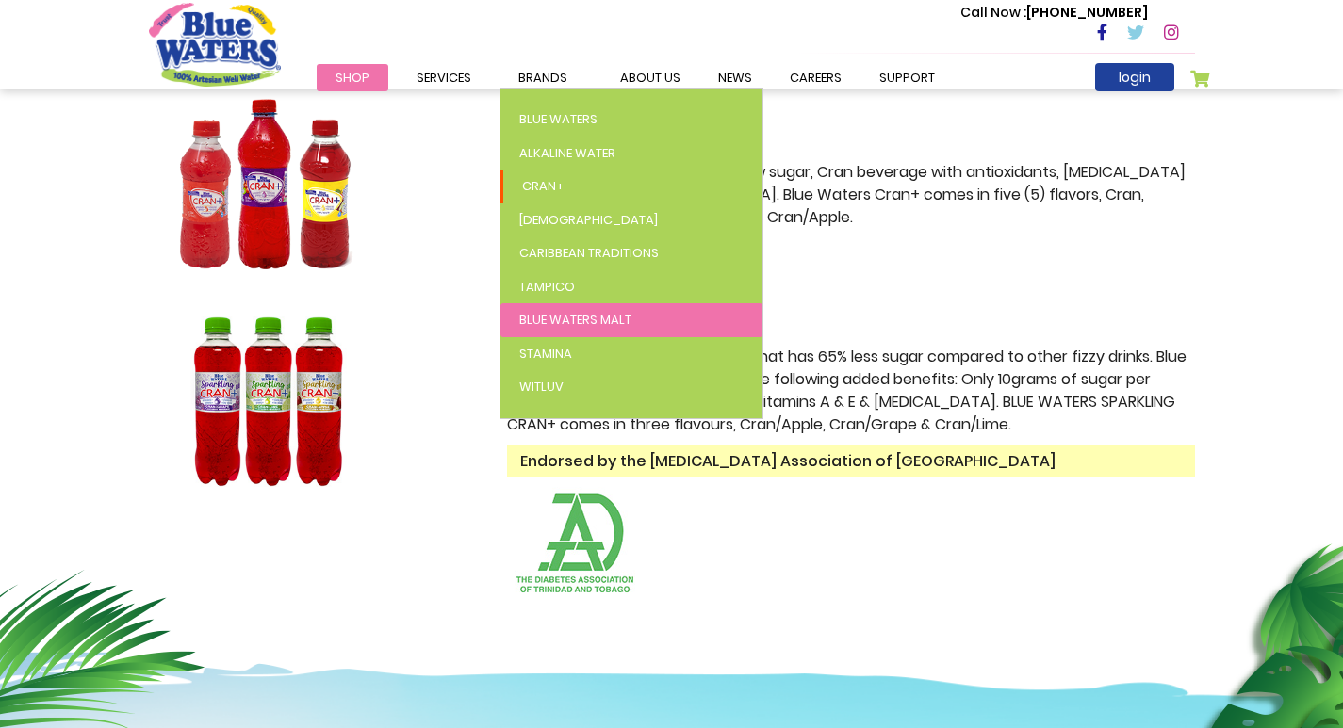
click at [571, 319] on span "Blue Waters Malt" at bounding box center [575, 320] width 112 height 18
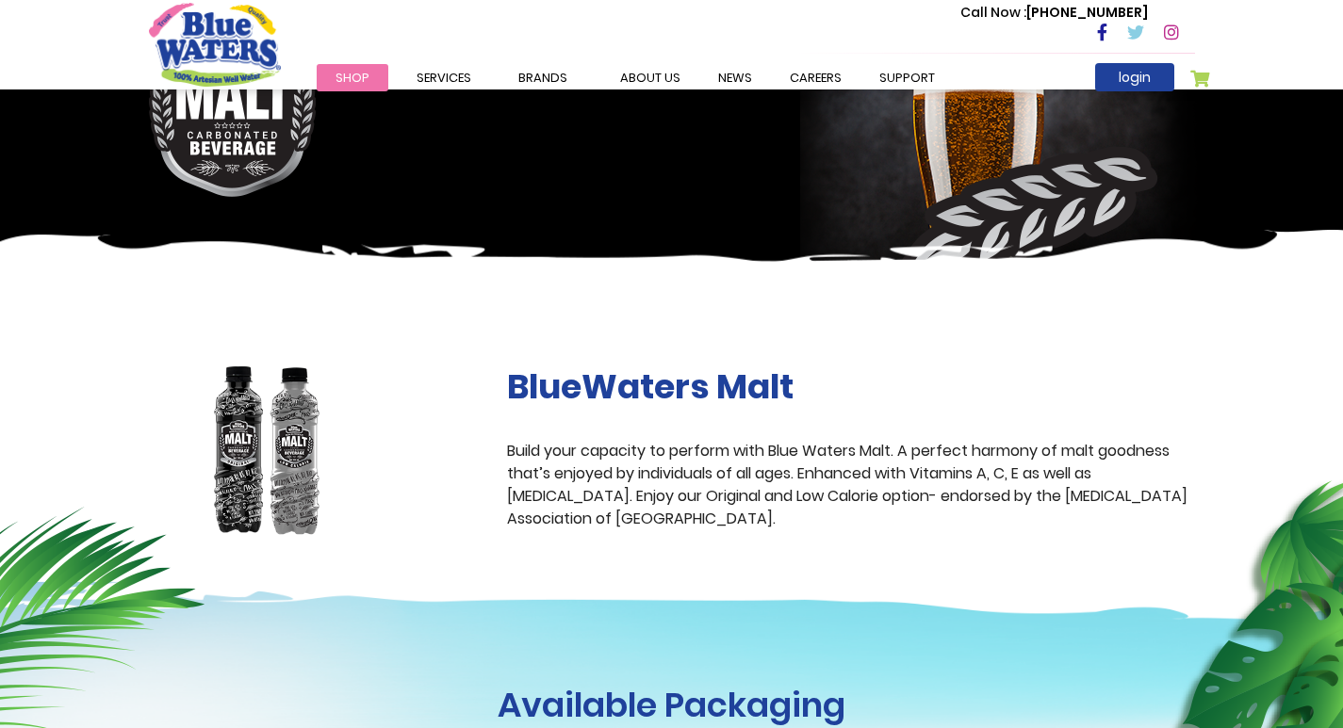
scroll to position [94, 0]
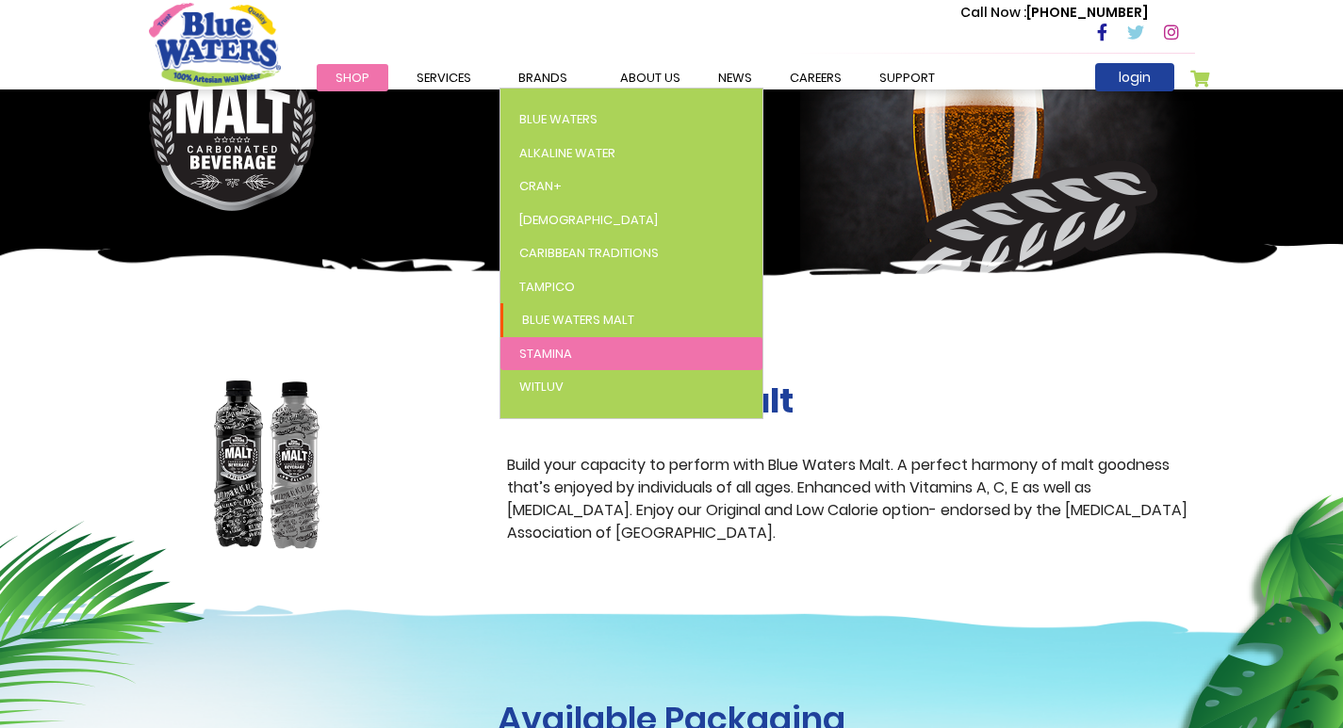
click at [578, 354] on link "Stamina" at bounding box center [631, 354] width 262 height 34
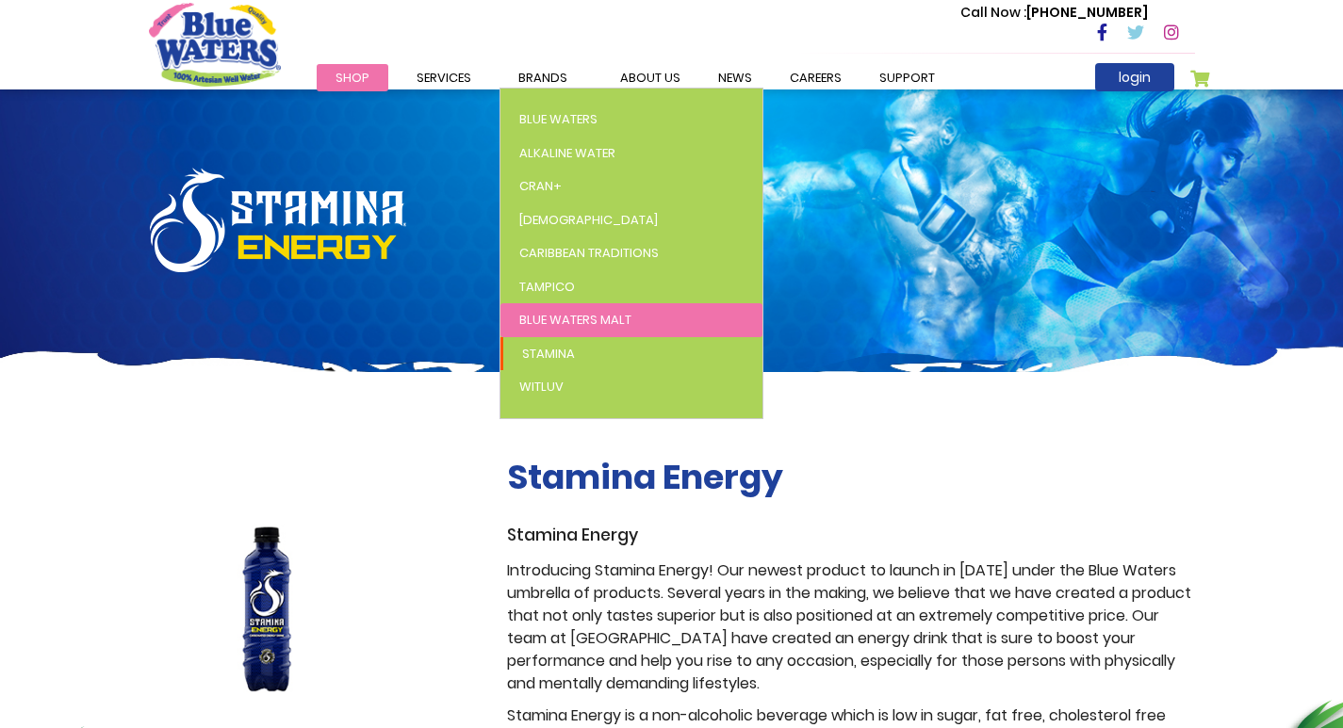
click at [571, 321] on span "Blue Waters Malt" at bounding box center [575, 320] width 112 height 18
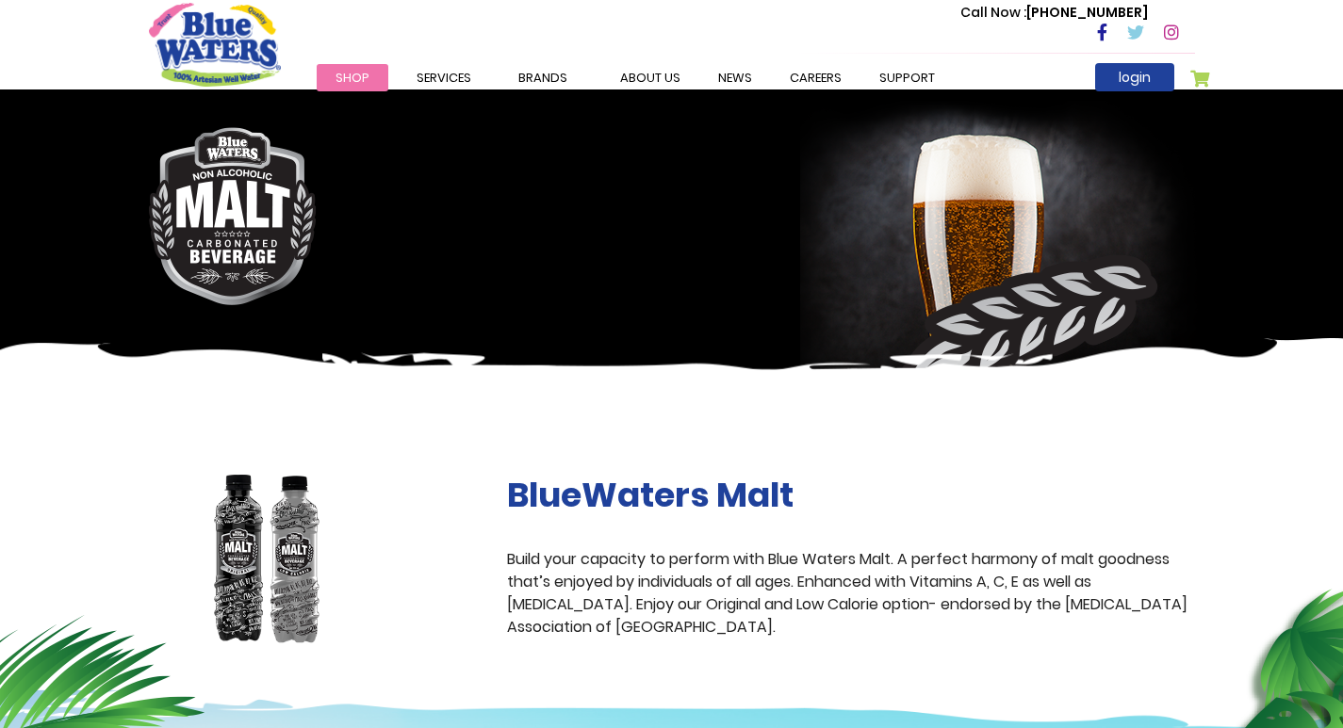
click at [279, 546] on img at bounding box center [267, 560] width 236 height 171
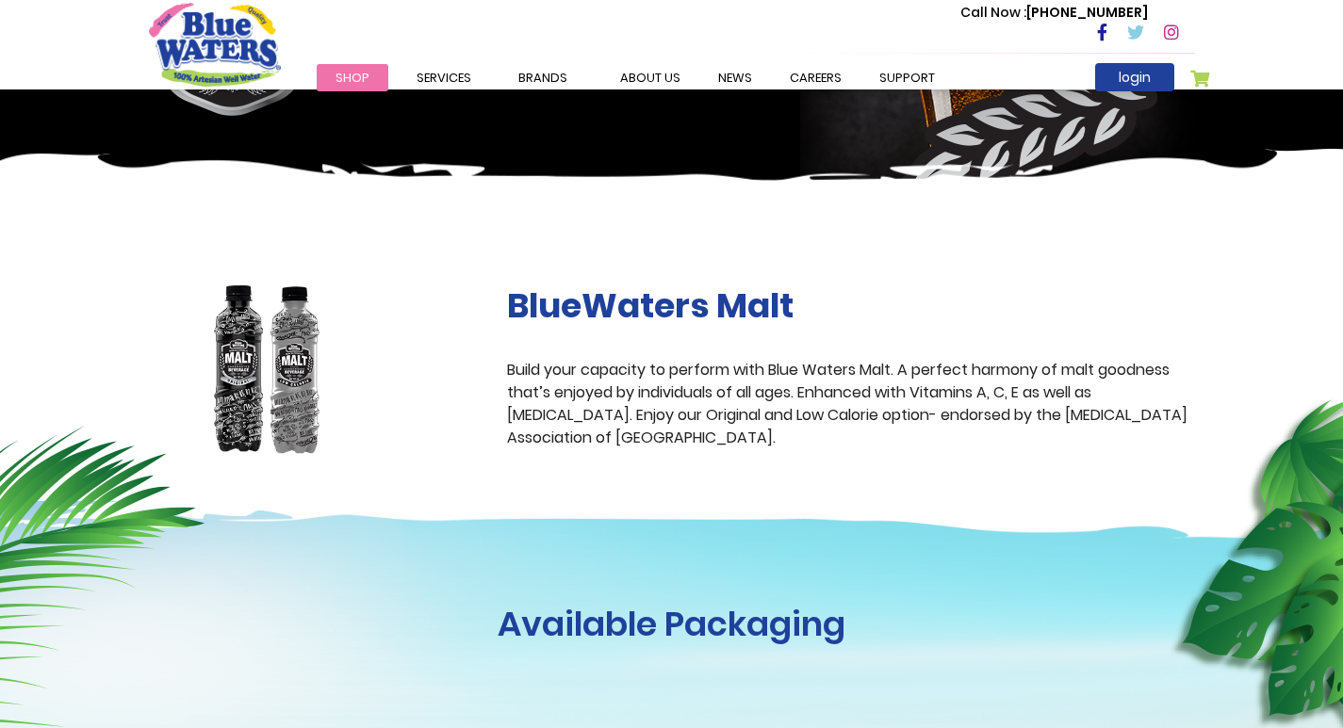
scroll to position [188, 0]
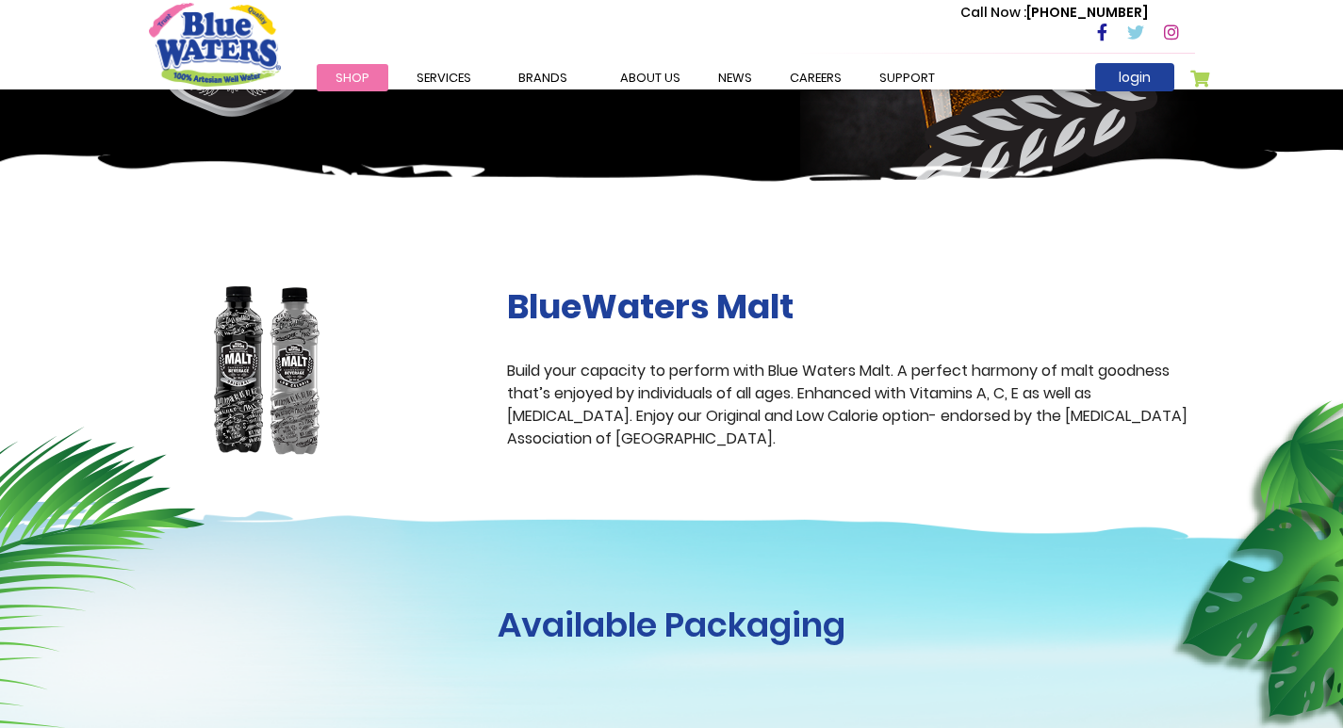
click at [263, 372] on img at bounding box center [267, 371] width 236 height 171
click at [370, 82] on link "Shop" at bounding box center [353, 77] width 72 height 27
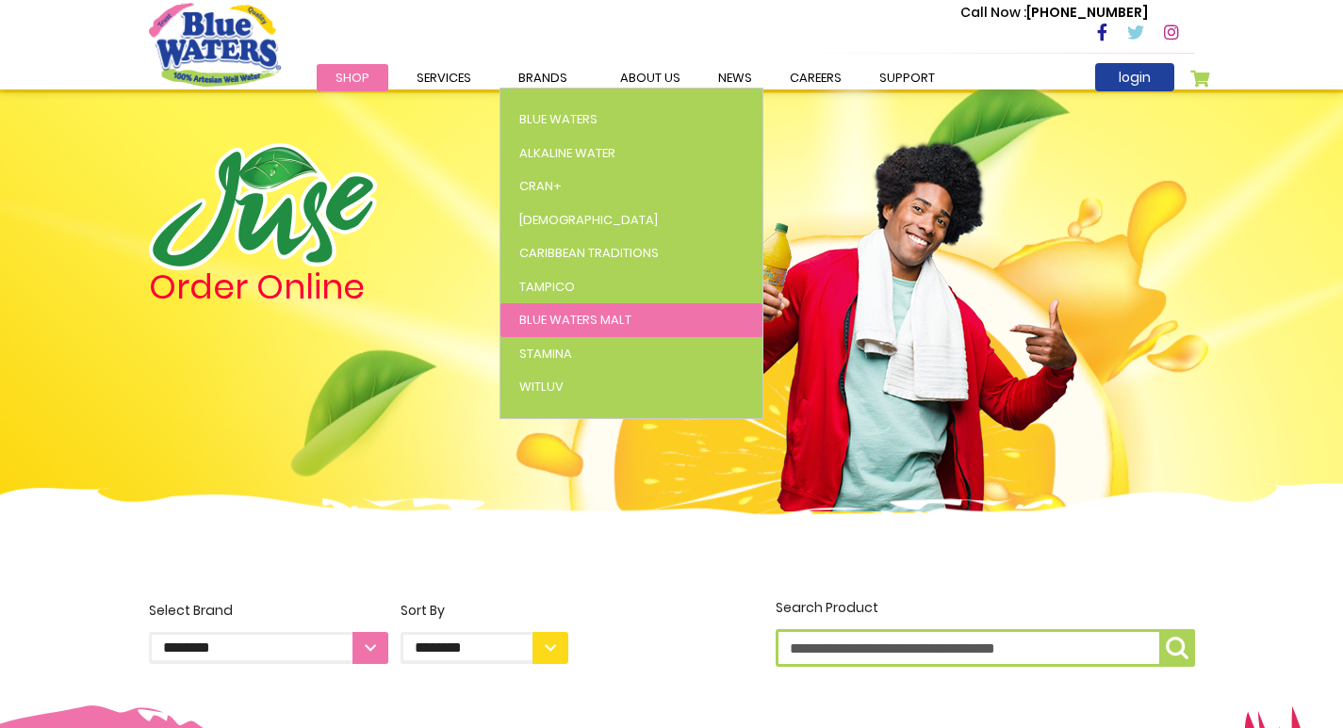
click at [575, 323] on span "Blue Waters Malt" at bounding box center [575, 320] width 112 height 18
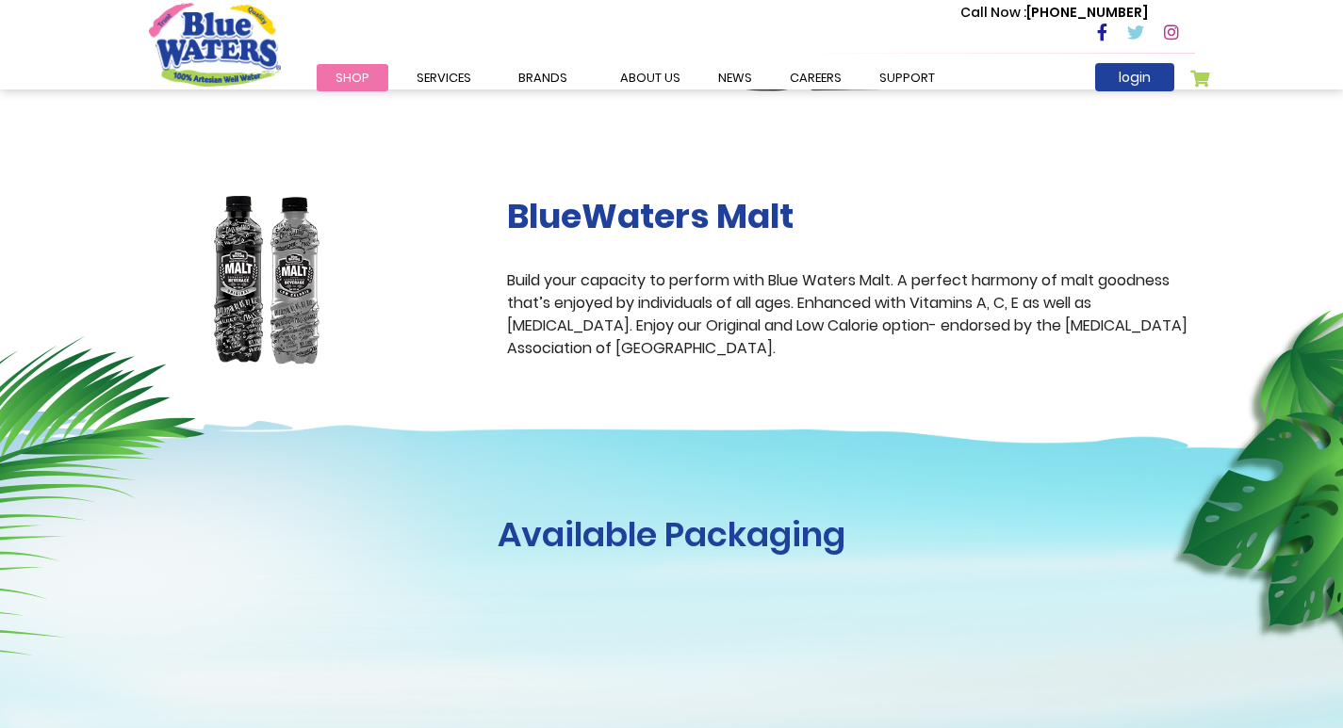
scroll to position [283, 0]
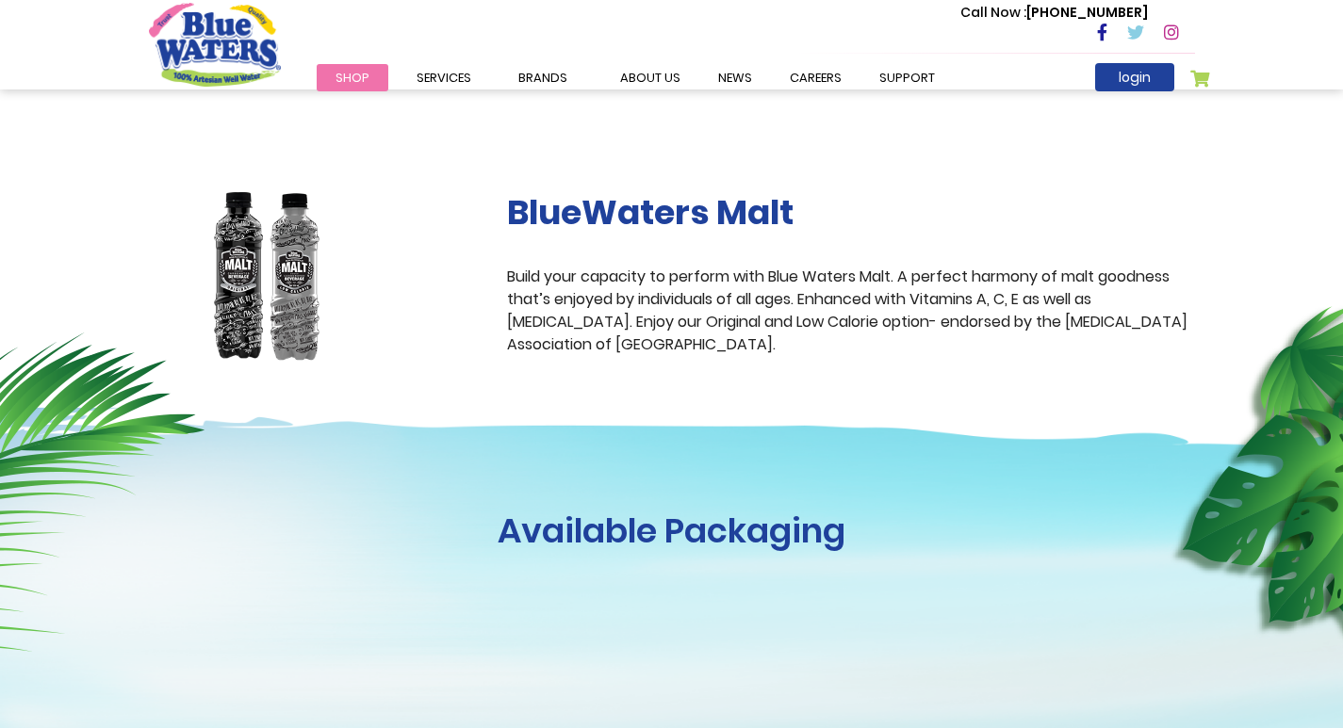
click at [315, 270] on img at bounding box center [267, 277] width 236 height 171
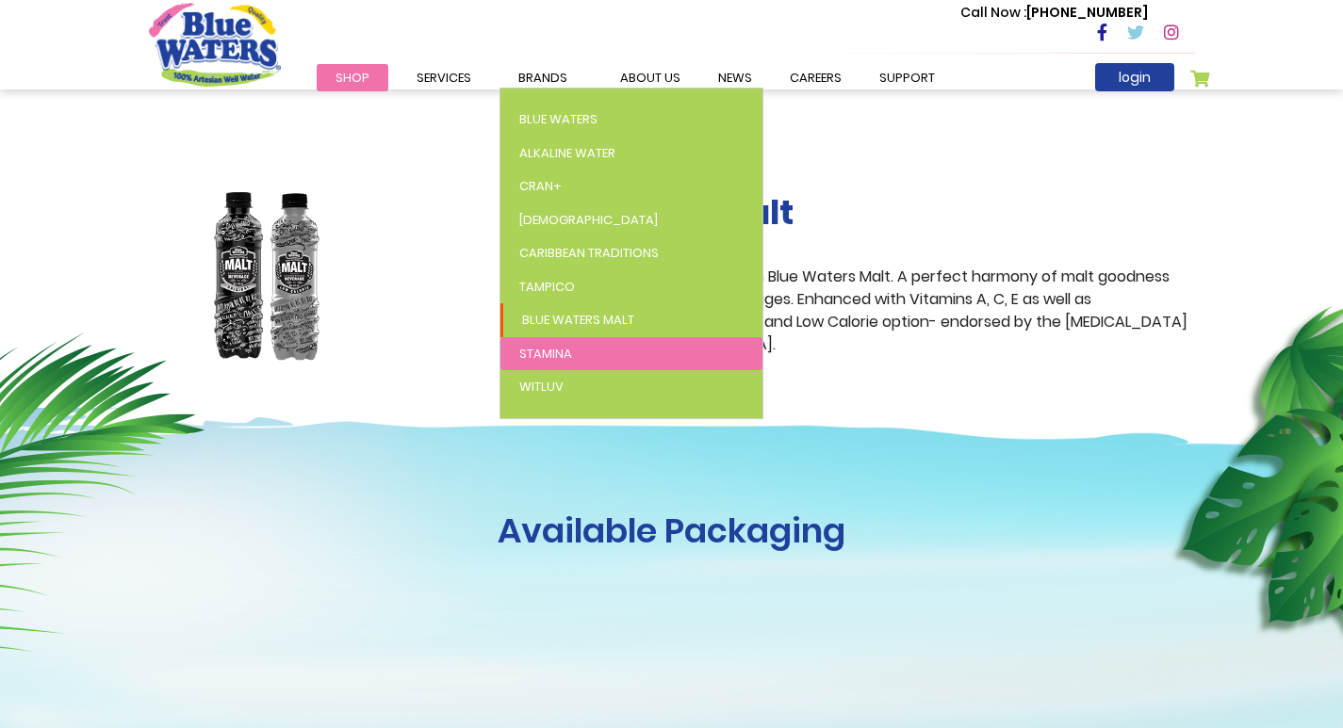
click at [572, 350] on link "Stamina" at bounding box center [631, 354] width 262 height 34
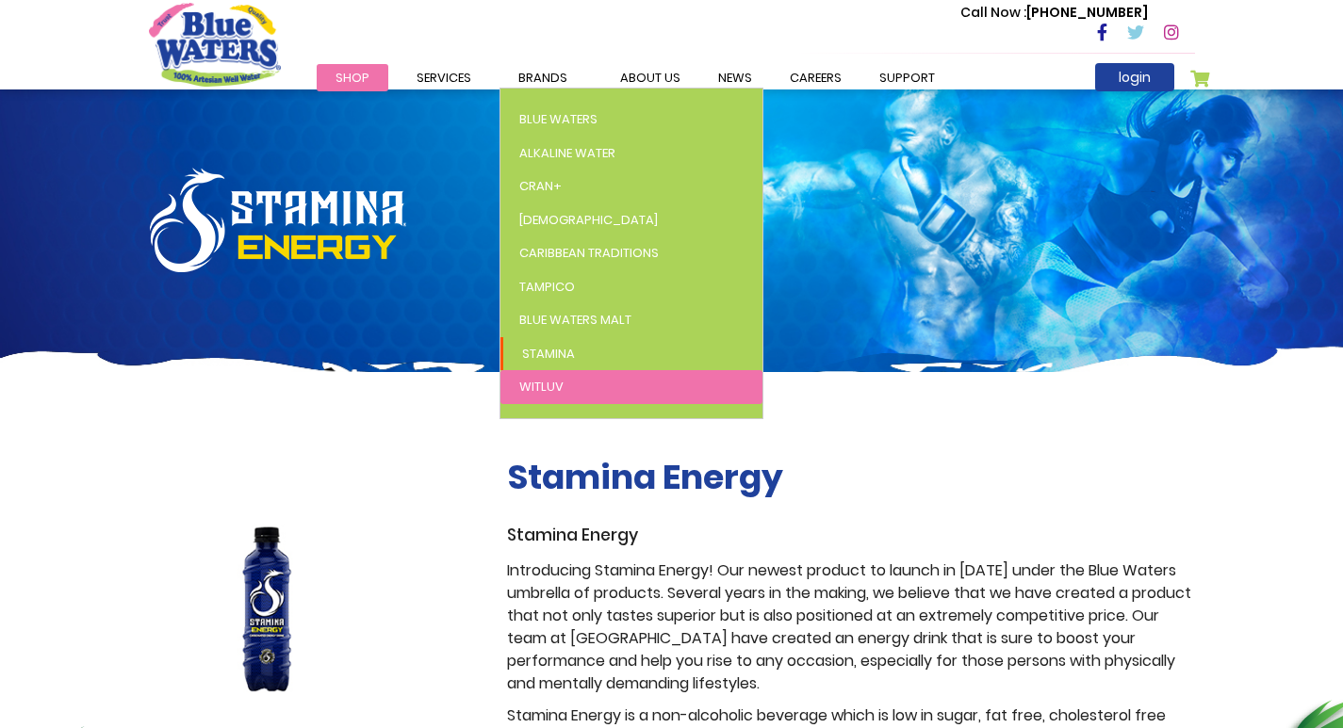
click at [538, 383] on span "WitLuv" at bounding box center [541, 387] width 44 height 18
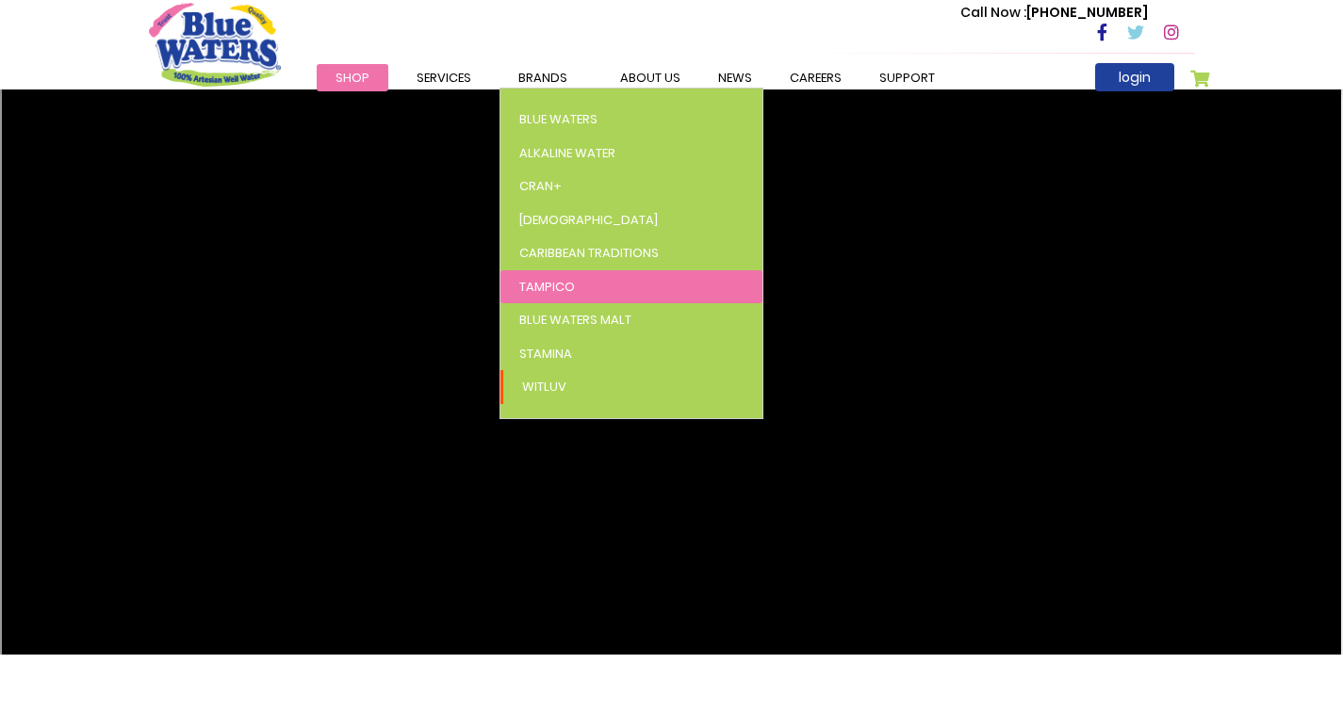
click at [587, 289] on link "Tampico" at bounding box center [631, 287] width 262 height 34
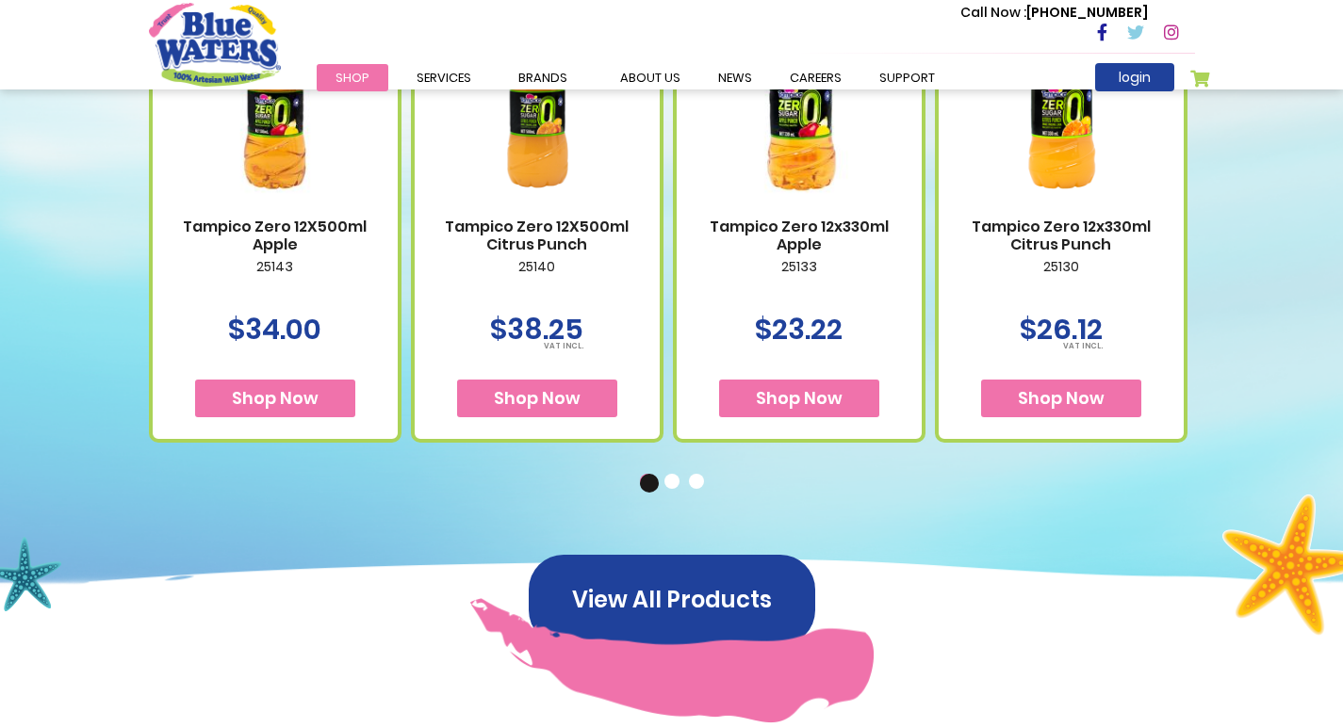
scroll to position [942, 0]
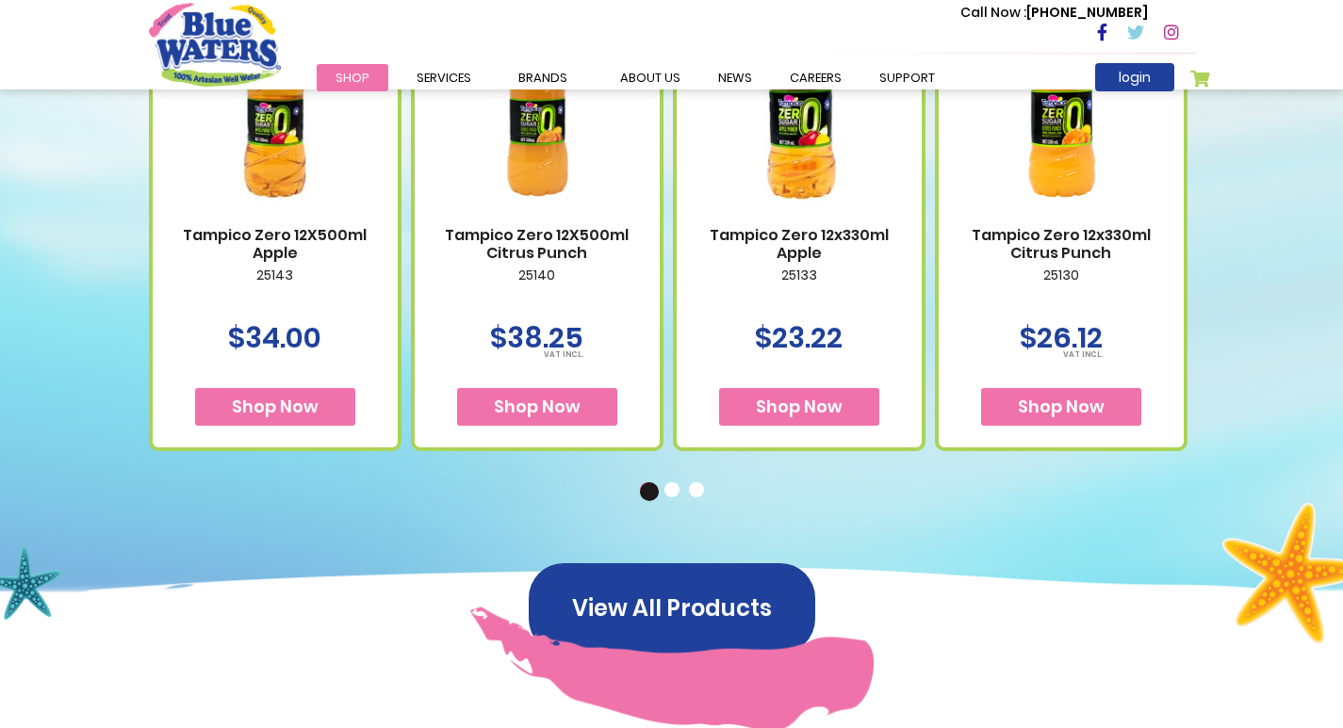
click at [1311, 216] on div "Available Packaging Tampico Zero 12X500ml Apple 25143 $34.00 Shop Now" at bounding box center [671, 186] width 1343 height 888
click at [677, 490] on button "2" at bounding box center [673, 491] width 19 height 19
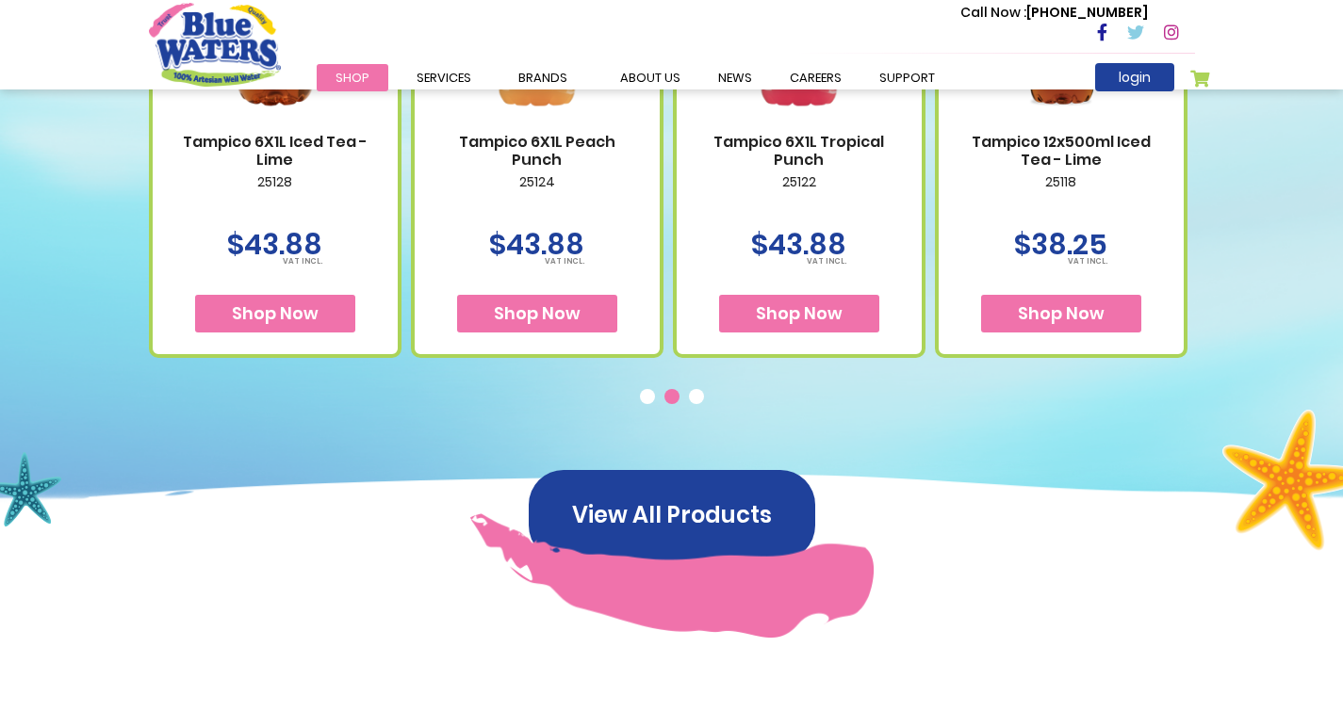
scroll to position [1036, 0]
click at [700, 398] on button "3" at bounding box center [698, 397] width 19 height 19
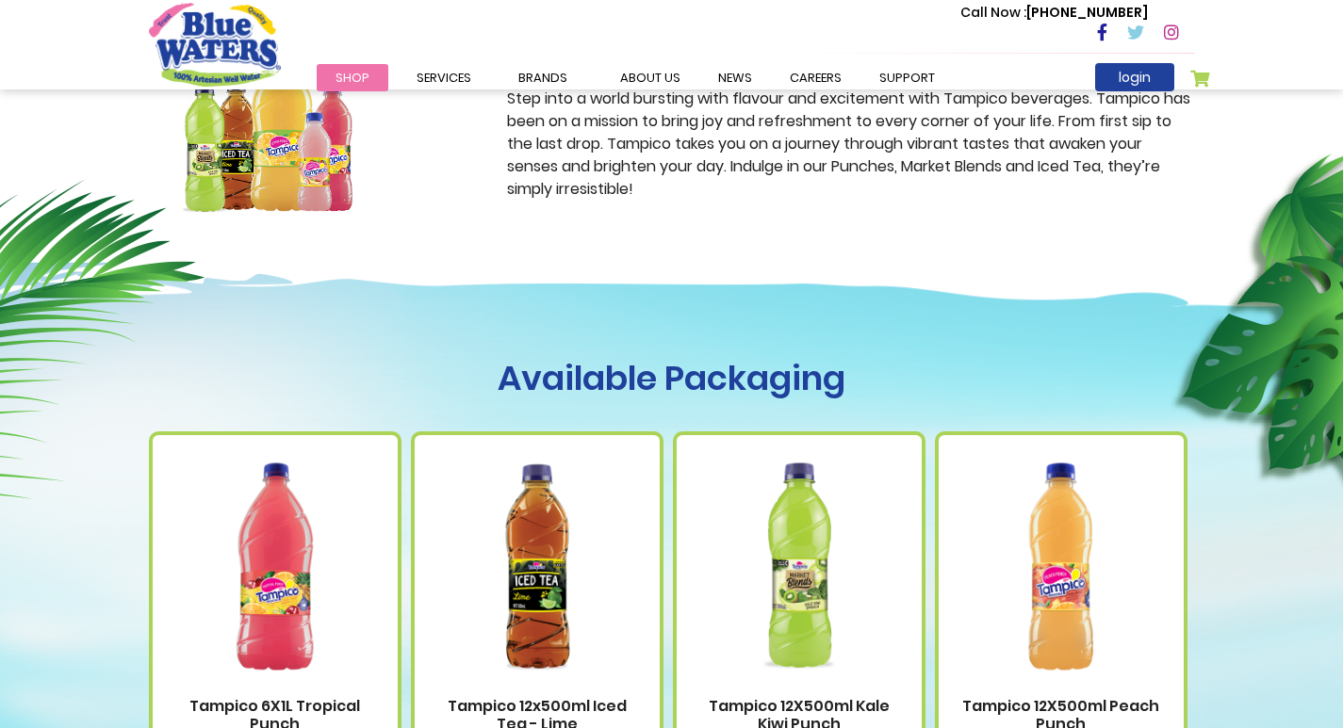
scroll to position [0, 0]
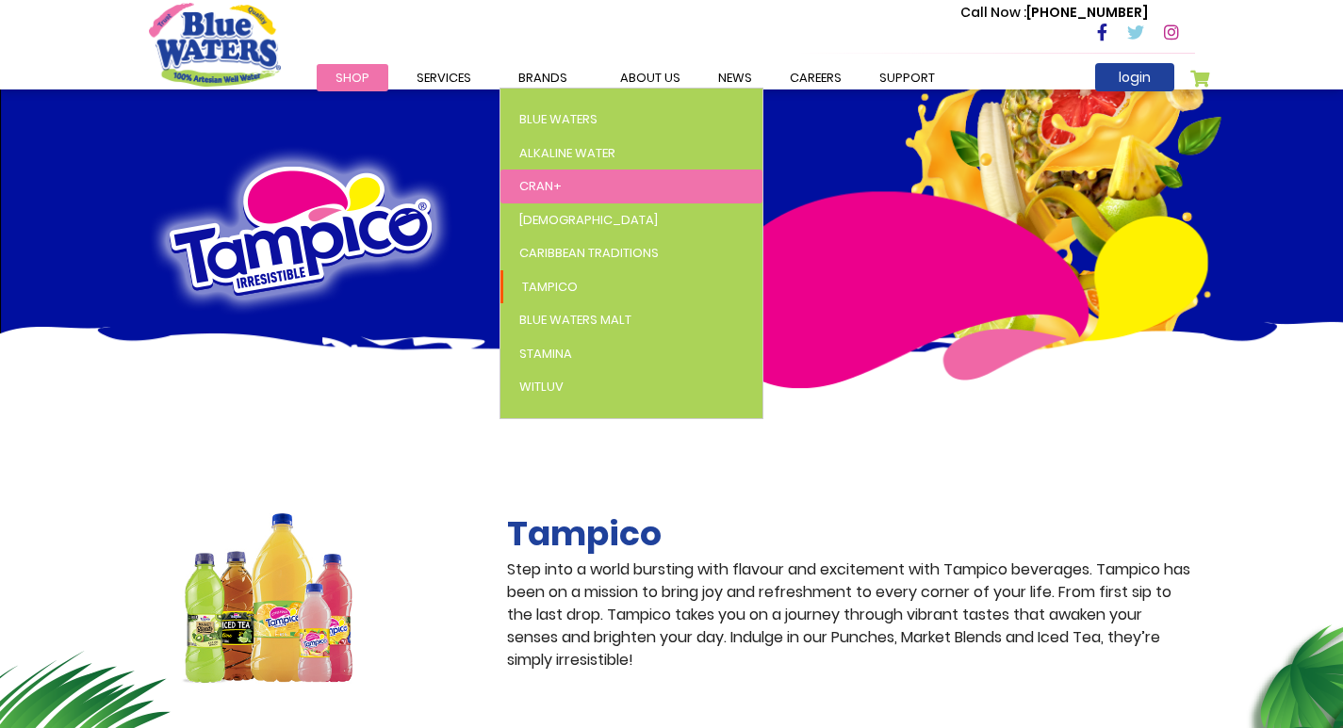
click at [546, 187] on span "Cran+" at bounding box center [540, 186] width 42 height 18
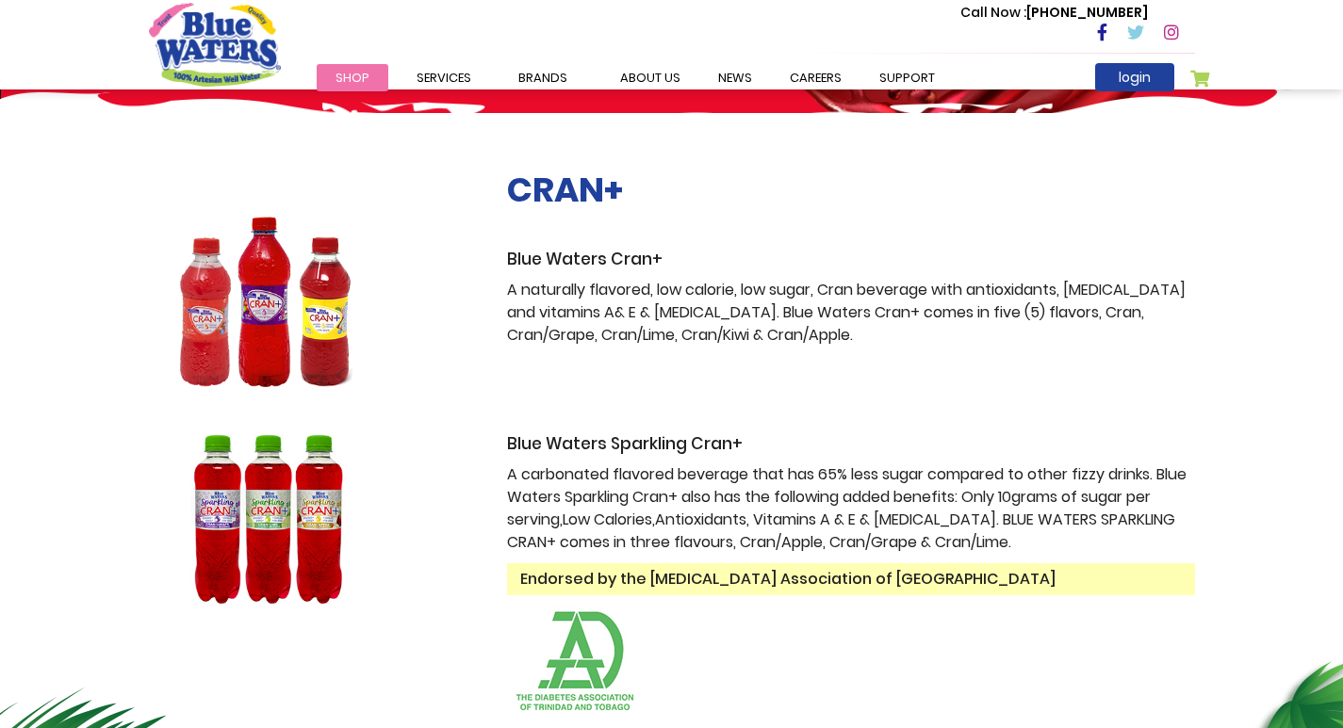
scroll to position [283, 0]
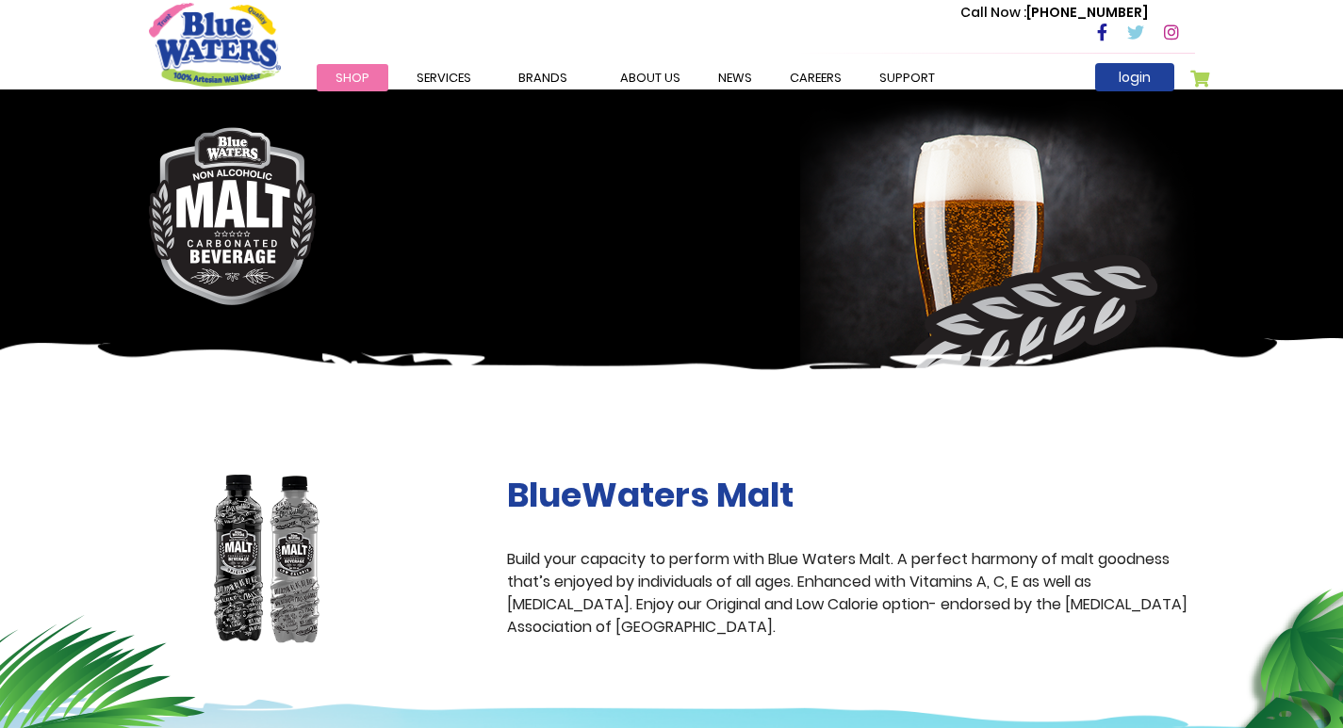
scroll to position [188, 0]
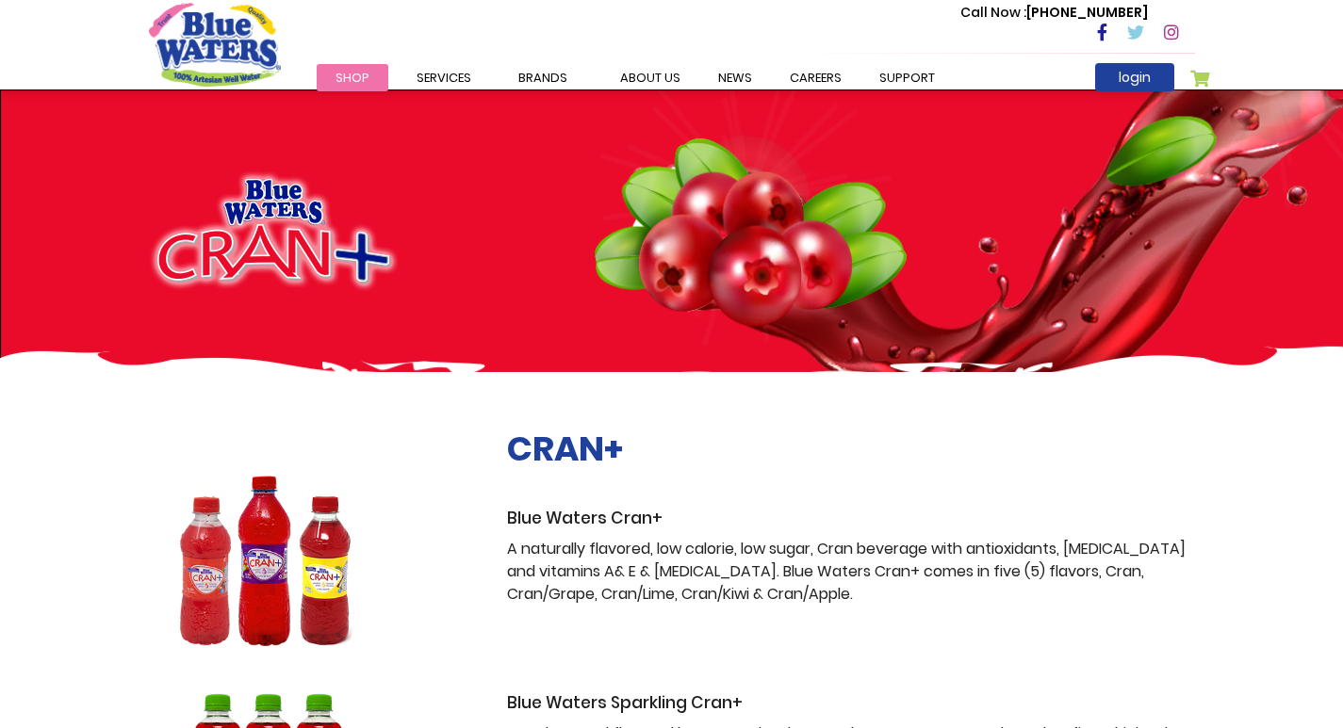
scroll to position [377, 0]
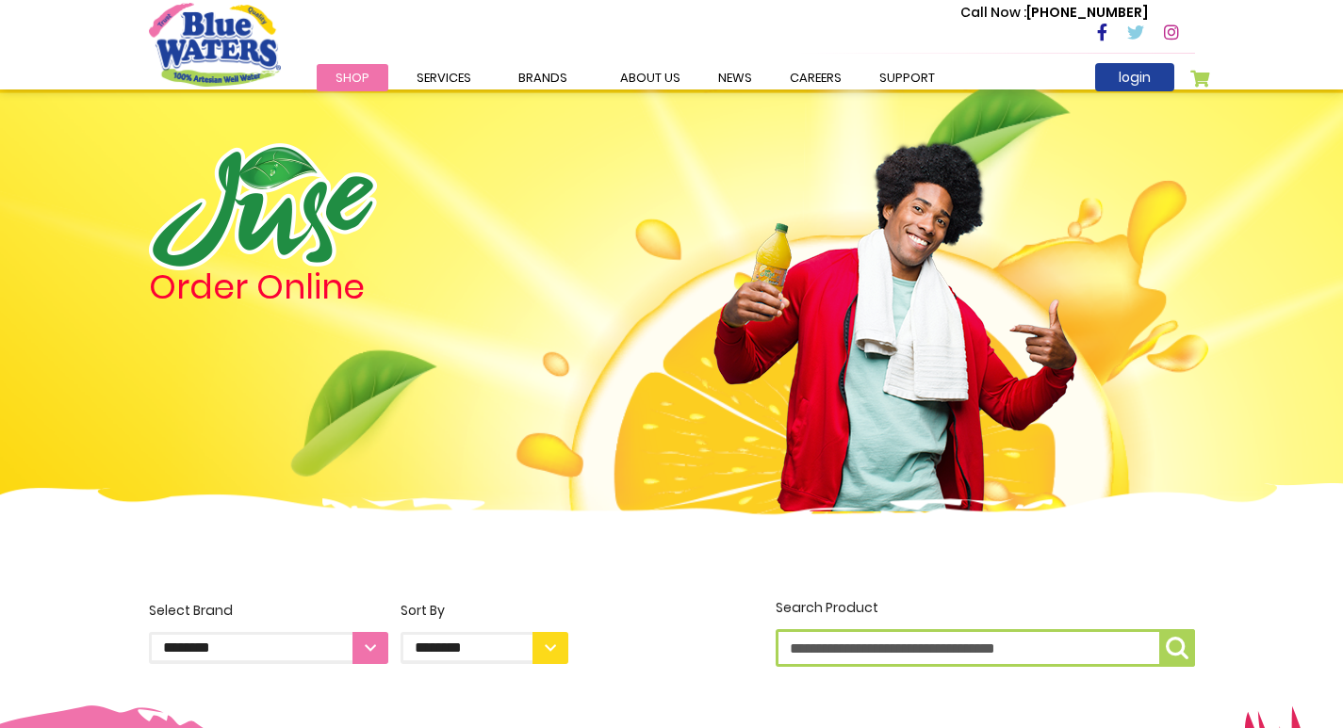
scroll to position [942, 0]
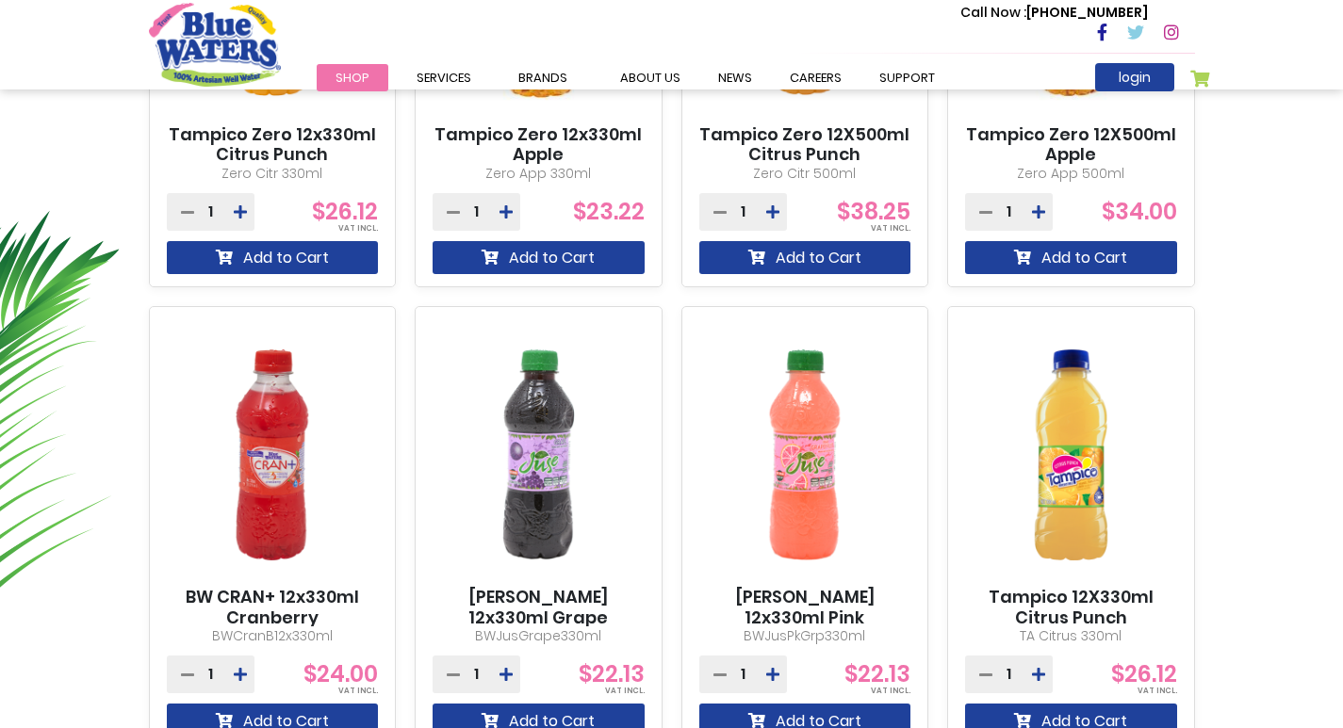
scroll to position [565, 0]
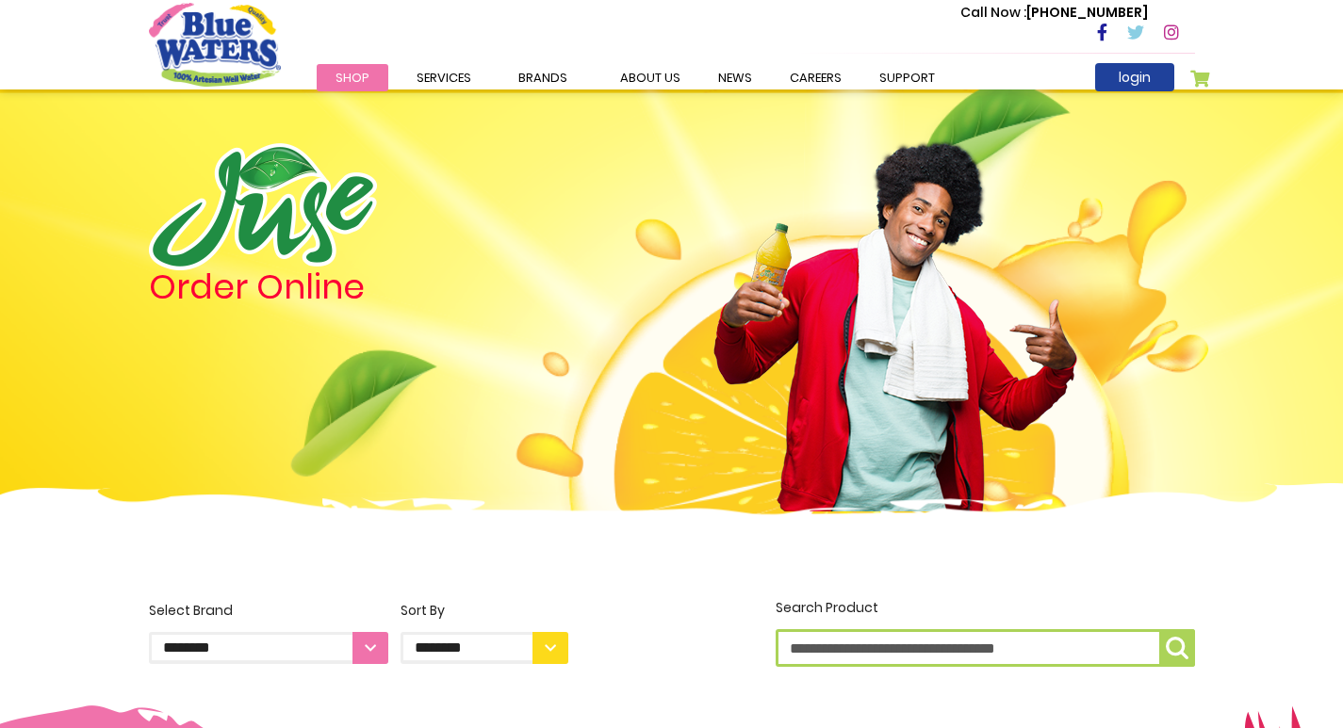
scroll to position [2017, 0]
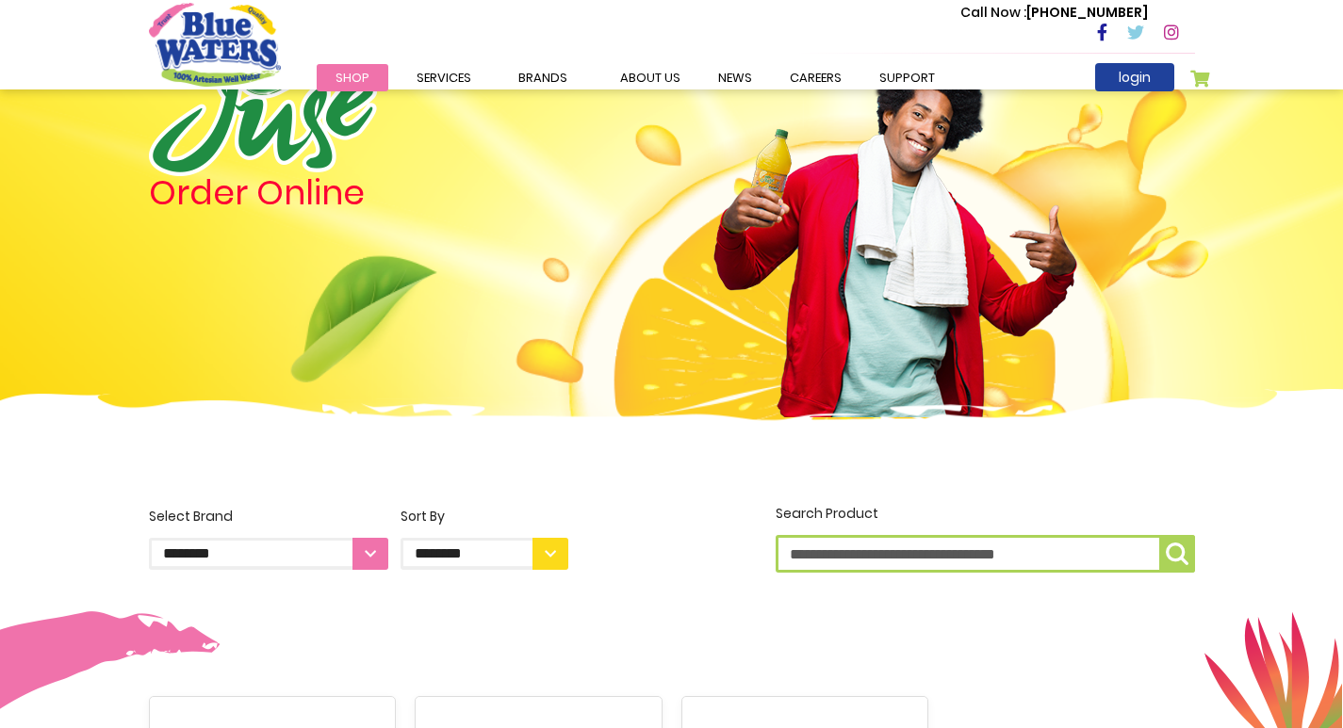
scroll to position [94, 0]
